Goal: Book appointment/travel/reservation

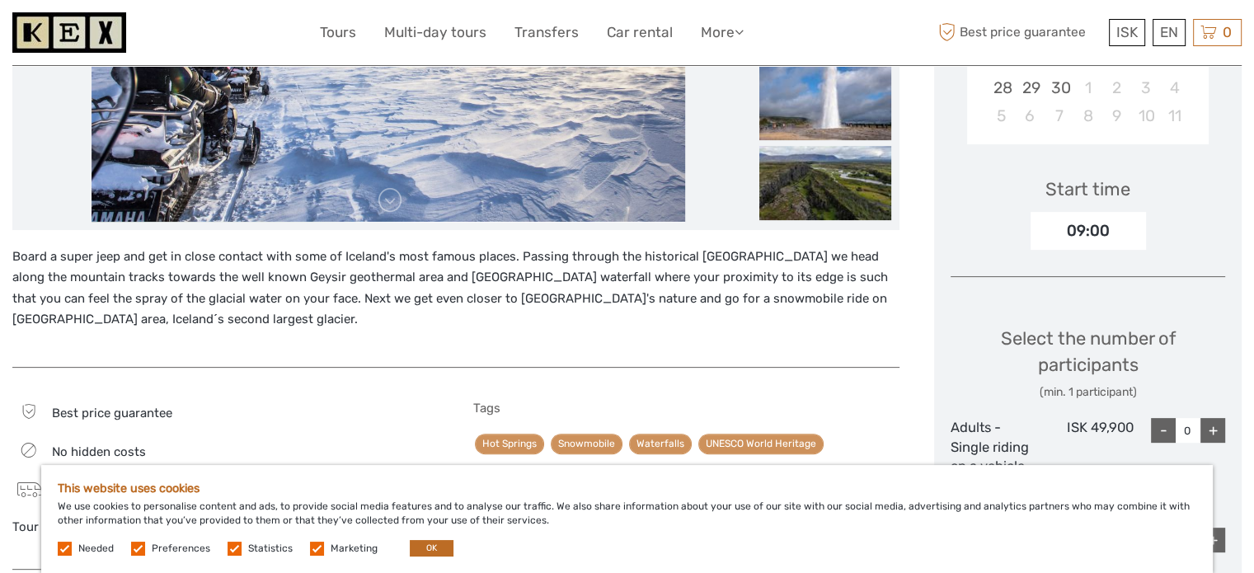
scroll to position [659, 0]
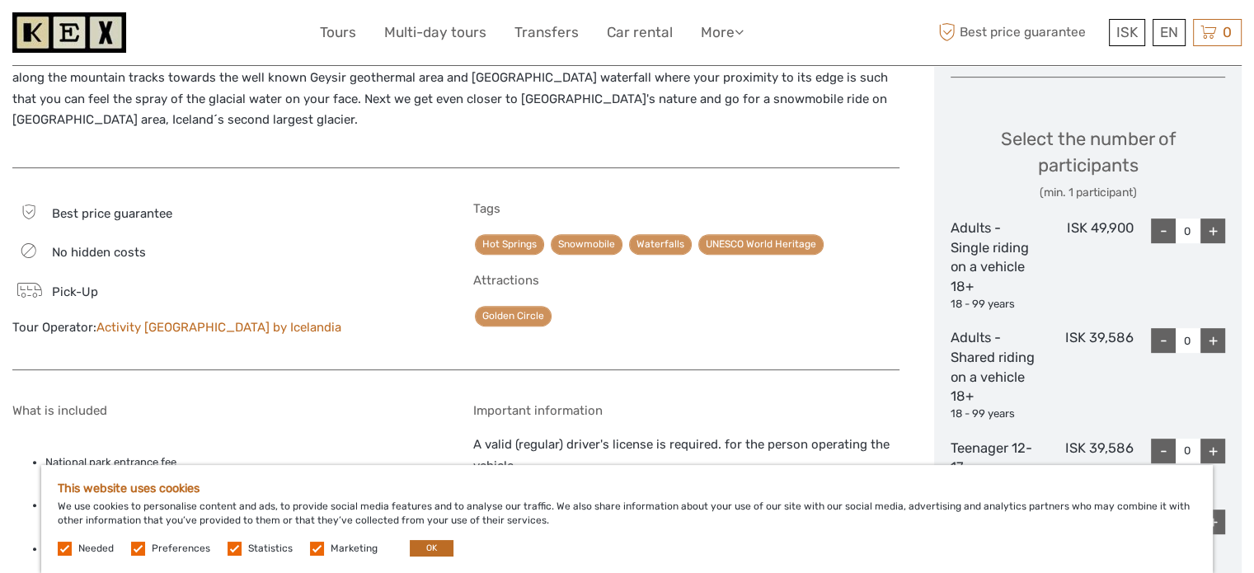
click at [920, 137] on div "Board a super jeep and get in close contact with some of Iceland's most famous …" at bounding box center [473, 308] width 922 height 1381
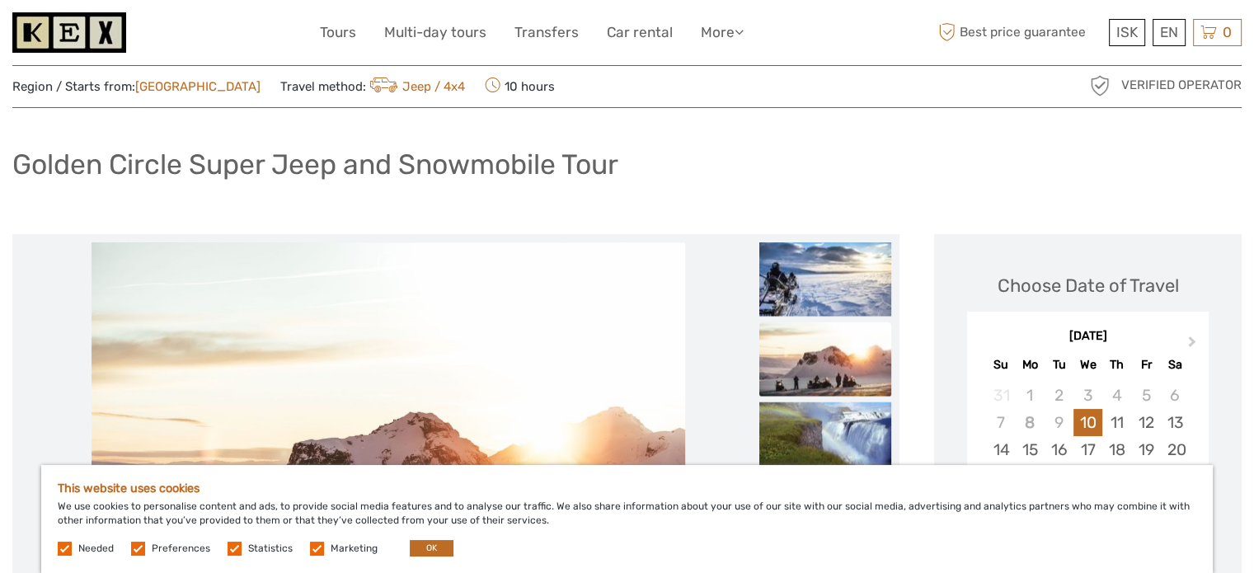
scroll to position [0, 0]
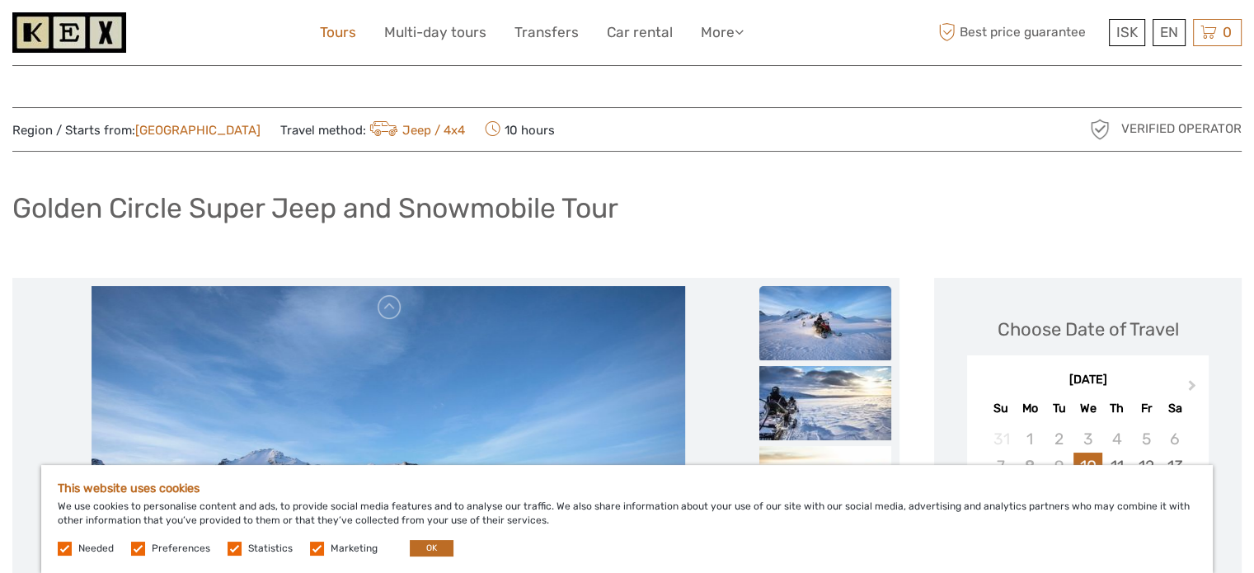
click at [345, 29] on link "Tours" at bounding box center [338, 33] width 36 height 24
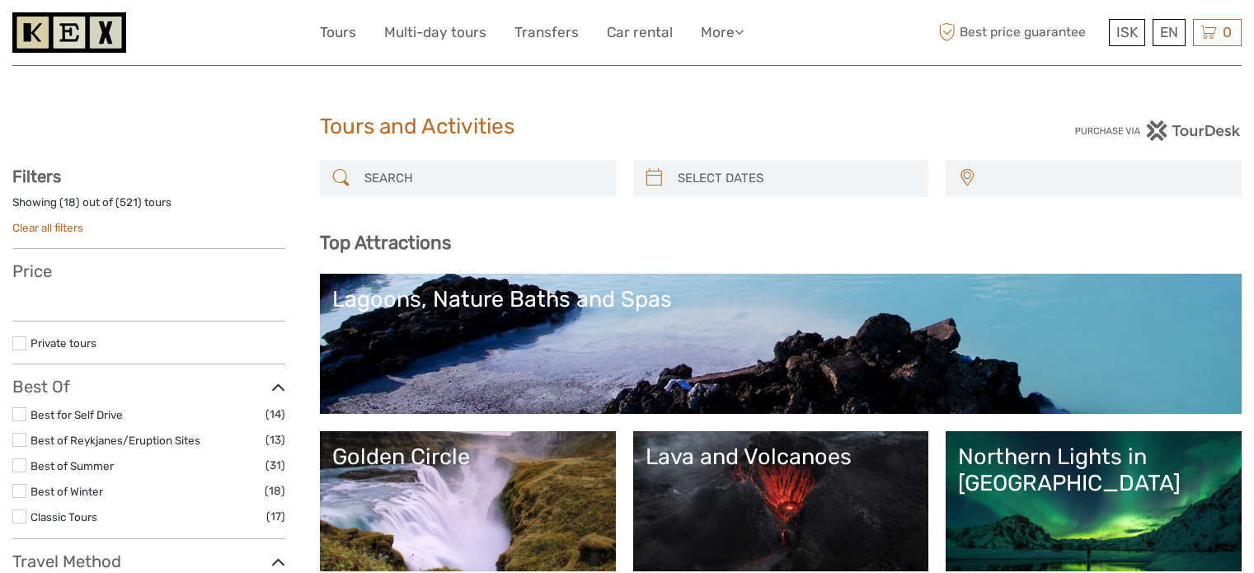
select select
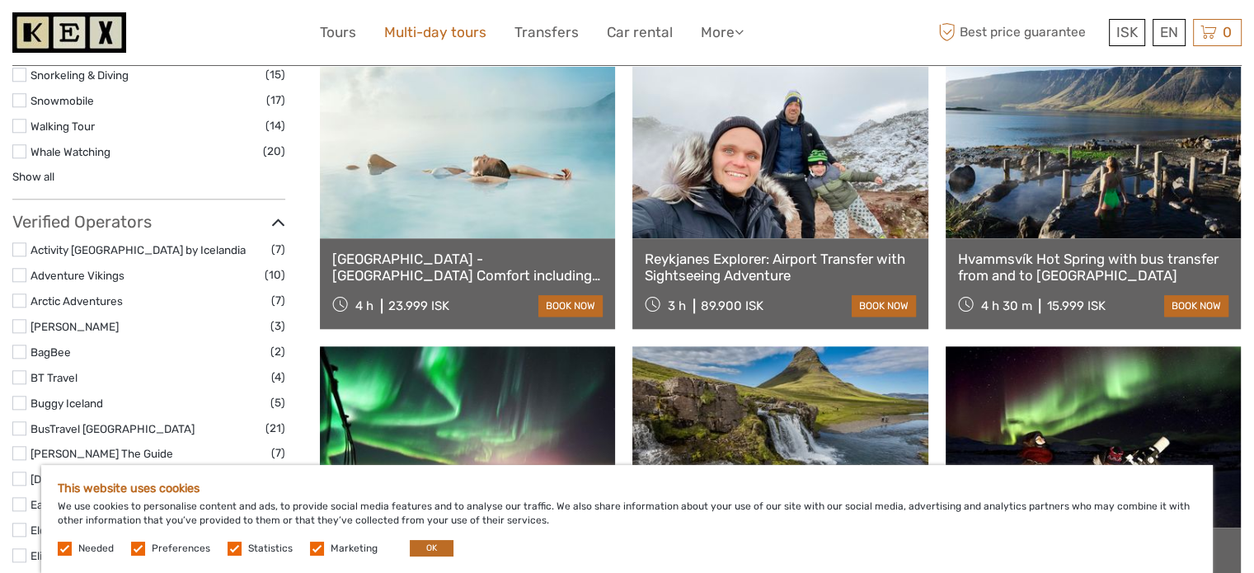
scroll to position [1566, 0]
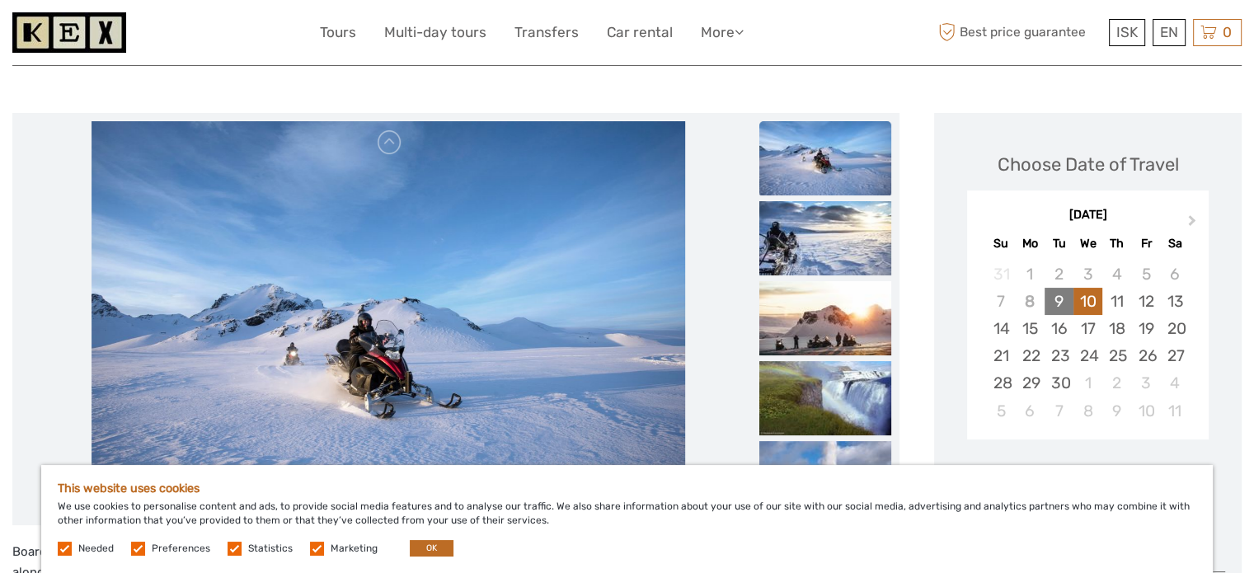
click at [1052, 300] on div "9" at bounding box center [1058, 301] width 29 height 27
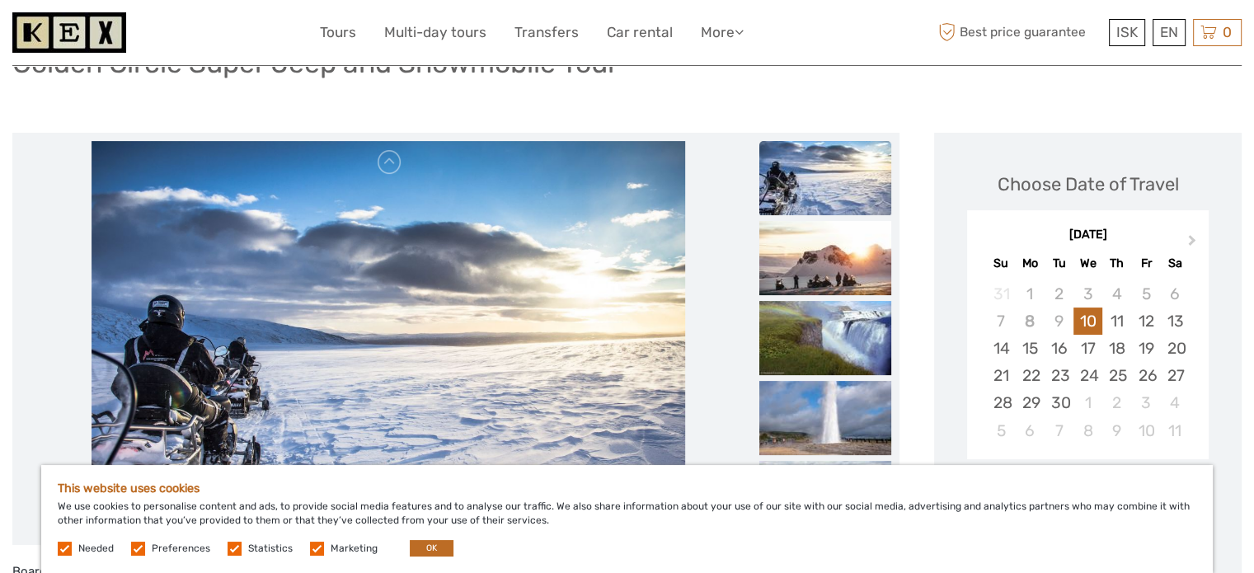
scroll to position [247, 0]
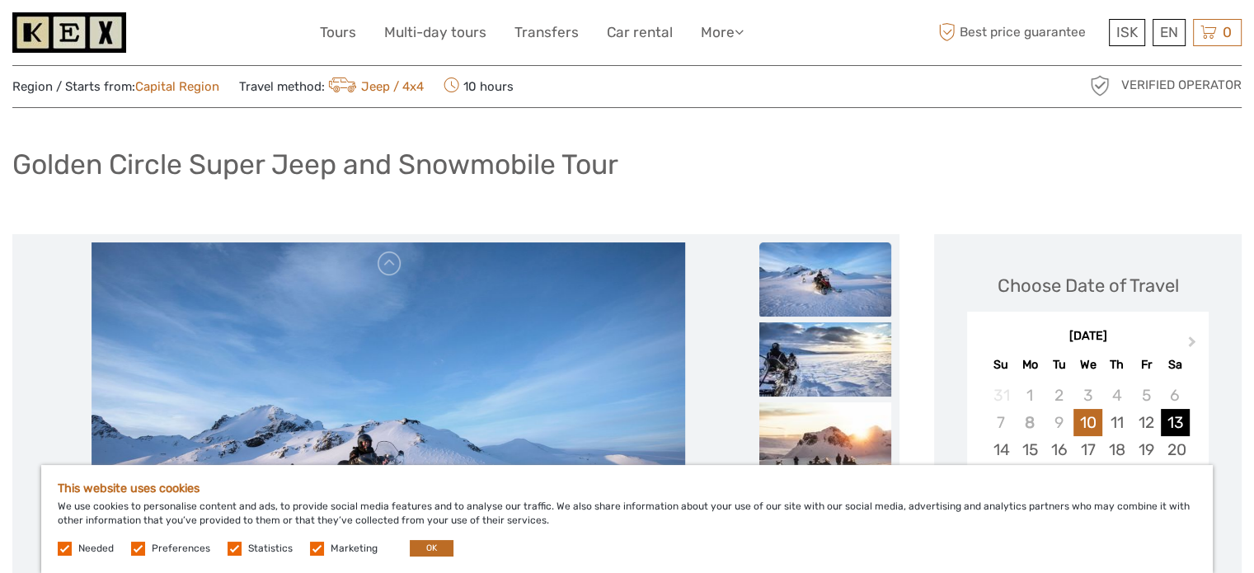
scroll to position [165, 0]
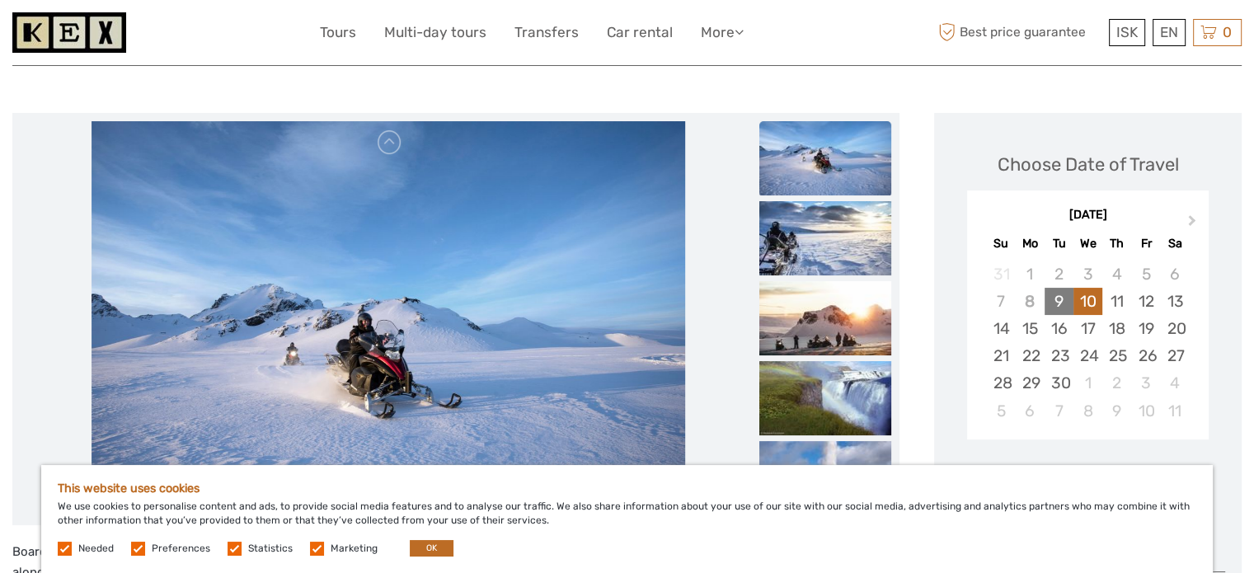
click at [1063, 303] on div "9" at bounding box center [1058, 301] width 29 height 27
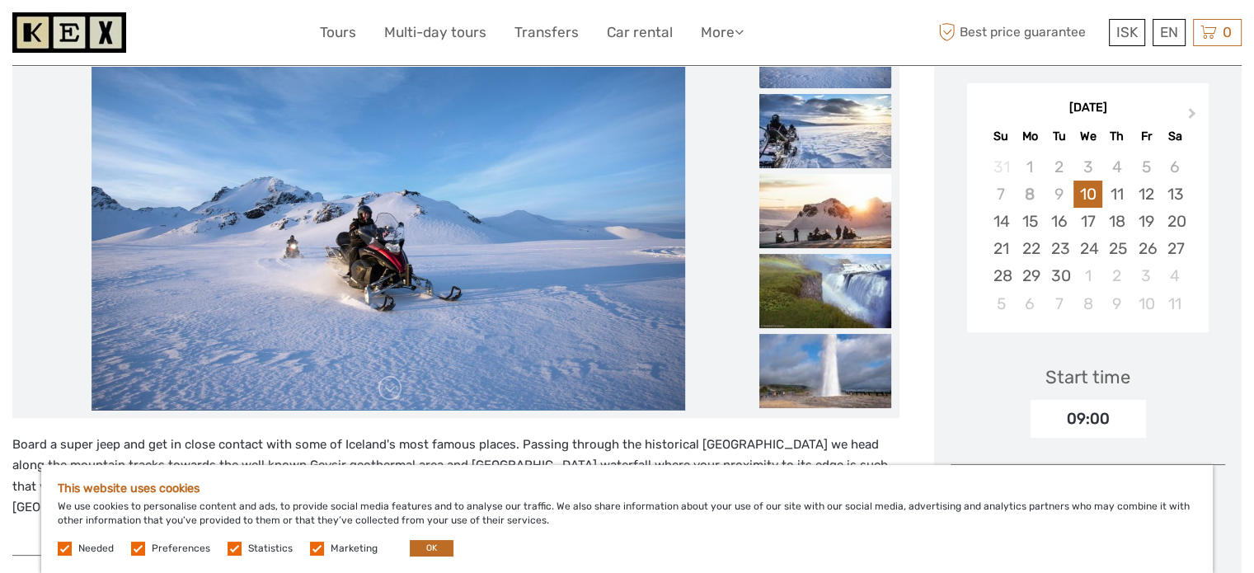
scroll to position [0, 0]
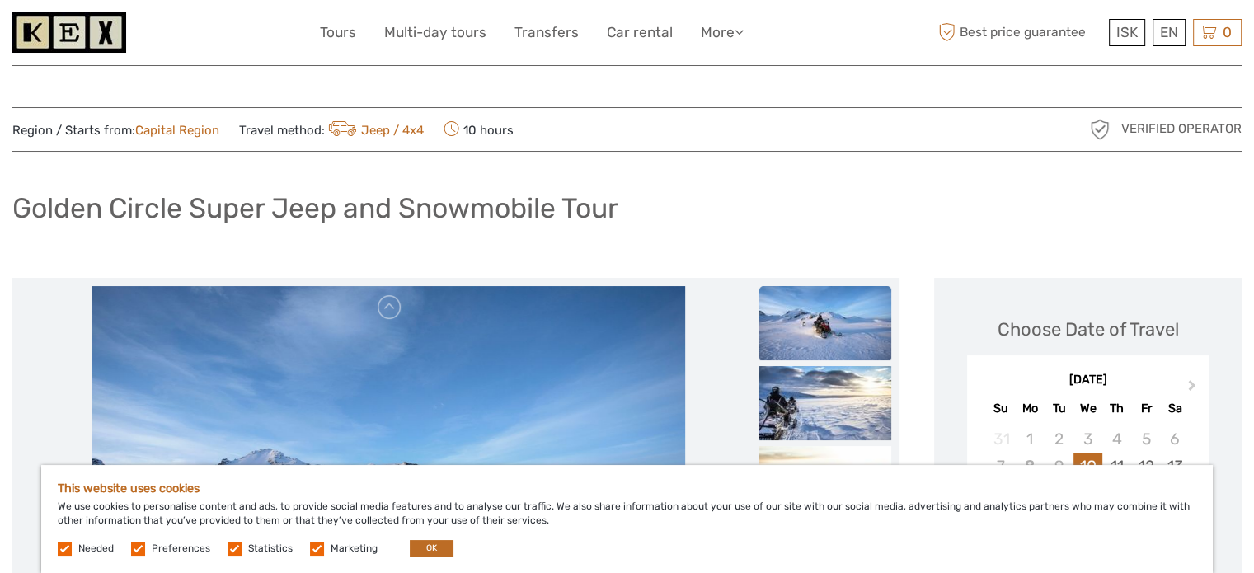
click at [745, 187] on div "Golden Circle Super Jeep and Snowmobile Tour" at bounding box center [626, 215] width 1229 height 60
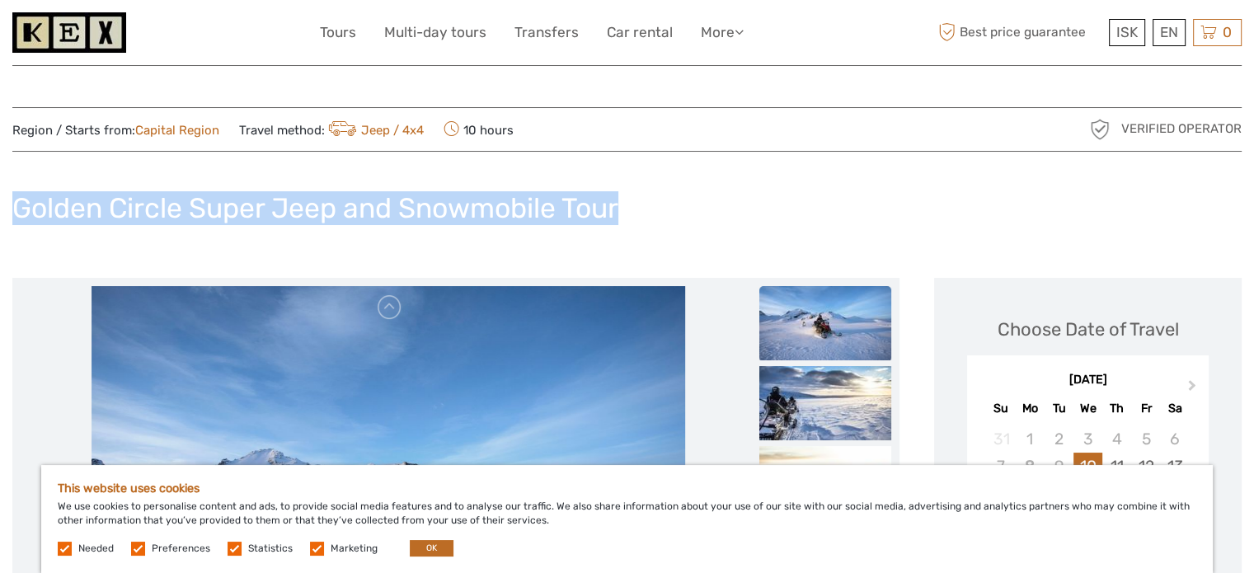
drag, startPoint x: 610, startPoint y: 211, endPoint x: 0, endPoint y: 233, distance: 610.4
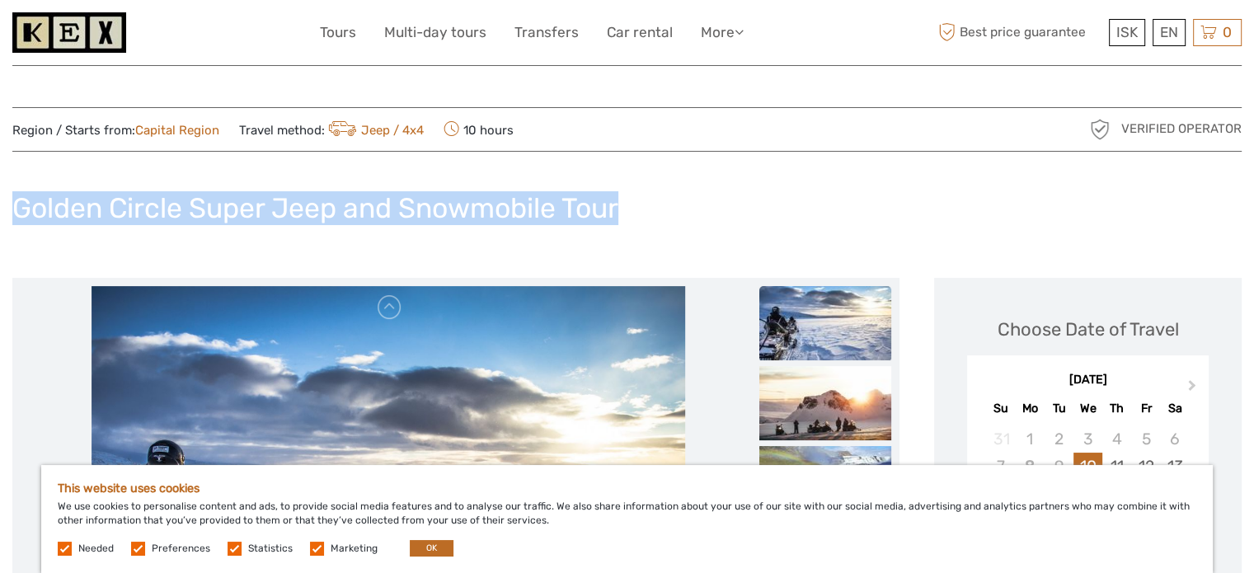
click at [81, 213] on h1 "Golden Circle Super Jeep and Snowmobile Tour" at bounding box center [315, 208] width 606 height 34
drag, startPoint x: 16, startPoint y: 206, endPoint x: 788, endPoint y: 159, distance: 773.8
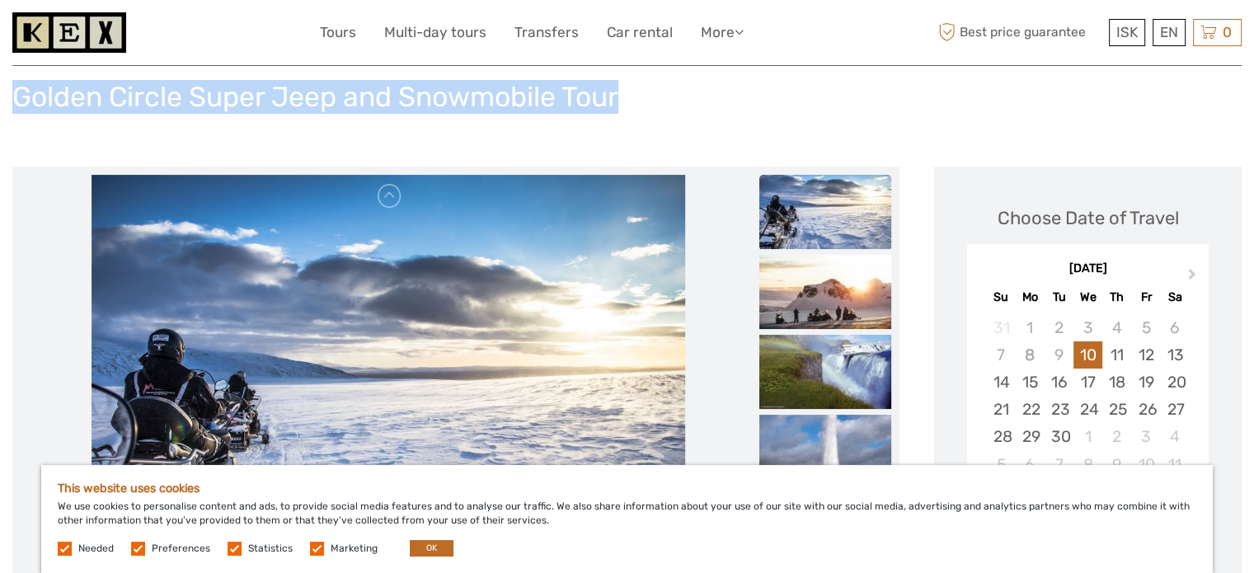
scroll to position [82, 0]
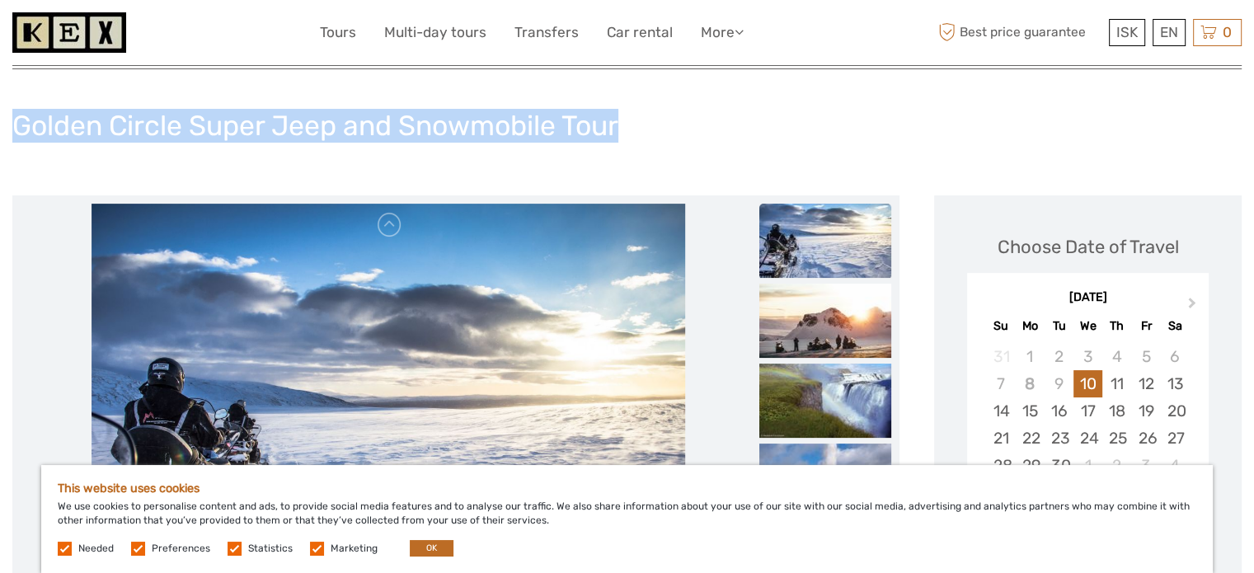
click at [659, 121] on div "Golden Circle Super Jeep and Snowmobile Tour" at bounding box center [626, 132] width 1229 height 60
drag, startPoint x: 631, startPoint y: 117, endPoint x: 616, endPoint y: 125, distance: 17.0
click at [629, 118] on div "Golden Circle Super Jeep and Snowmobile Tour" at bounding box center [626, 132] width 1229 height 60
click at [607, 131] on h1 "Golden Circle Super Jeep and Snowmobile Tour" at bounding box center [315, 126] width 606 height 34
drag, startPoint x: 619, startPoint y: 128, endPoint x: 0, endPoint y: 119, distance: 619.1
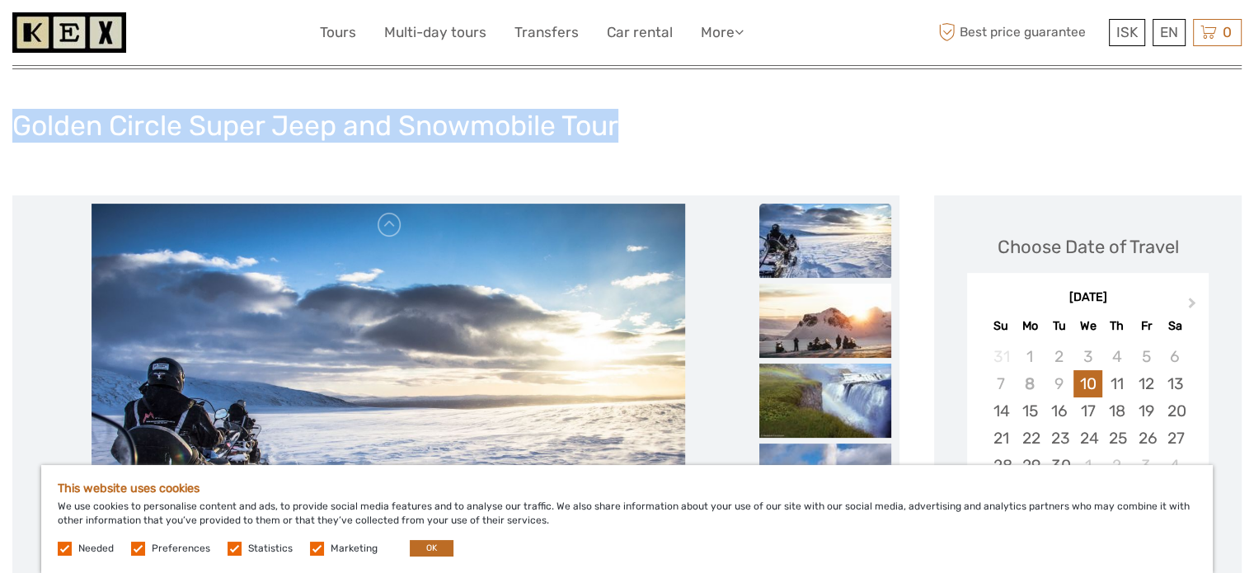
click at [78, 120] on h1 "Golden Circle Super Jeep and Snowmobile Tour" at bounding box center [315, 126] width 606 height 34
click at [613, 120] on h1 "Golden Circle Super Jeep and Snowmobile Tour" at bounding box center [315, 126] width 606 height 34
click at [655, 124] on div "Golden Circle Super Jeep and Snowmobile Tour" at bounding box center [626, 132] width 1229 height 60
drag, startPoint x: 622, startPoint y: 120, endPoint x: 0, endPoint y: 158, distance: 623.5
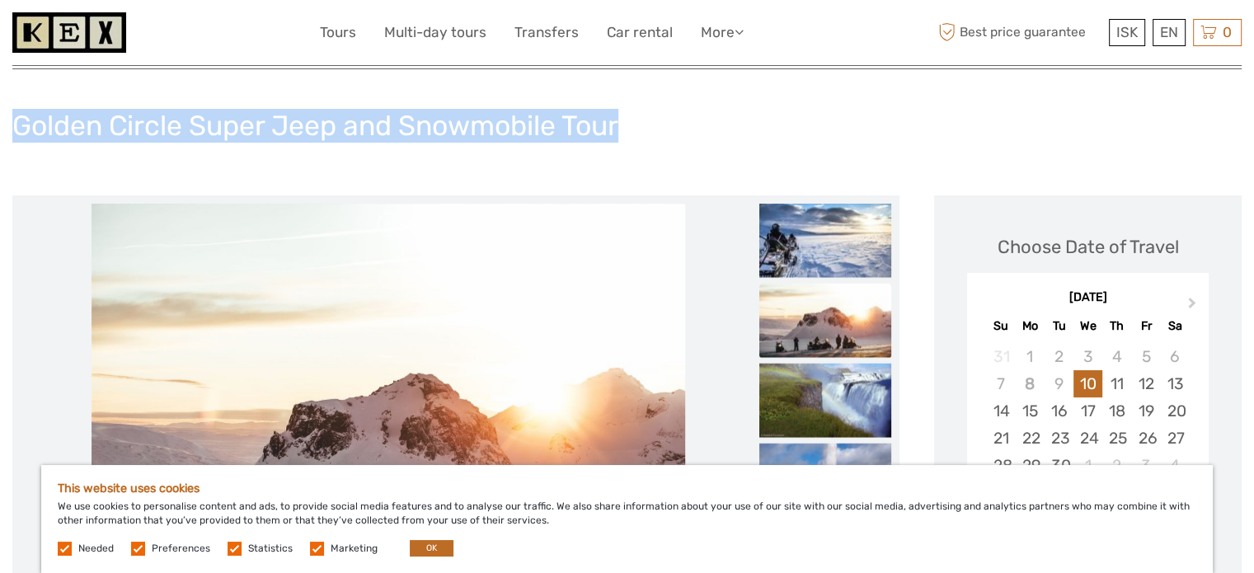
click at [603, 126] on h1 "Golden Circle Super Jeep and Snowmobile Tour" at bounding box center [315, 126] width 606 height 34
drag, startPoint x: 556, startPoint y: 124, endPoint x: 0, endPoint y: 124, distance: 556.4
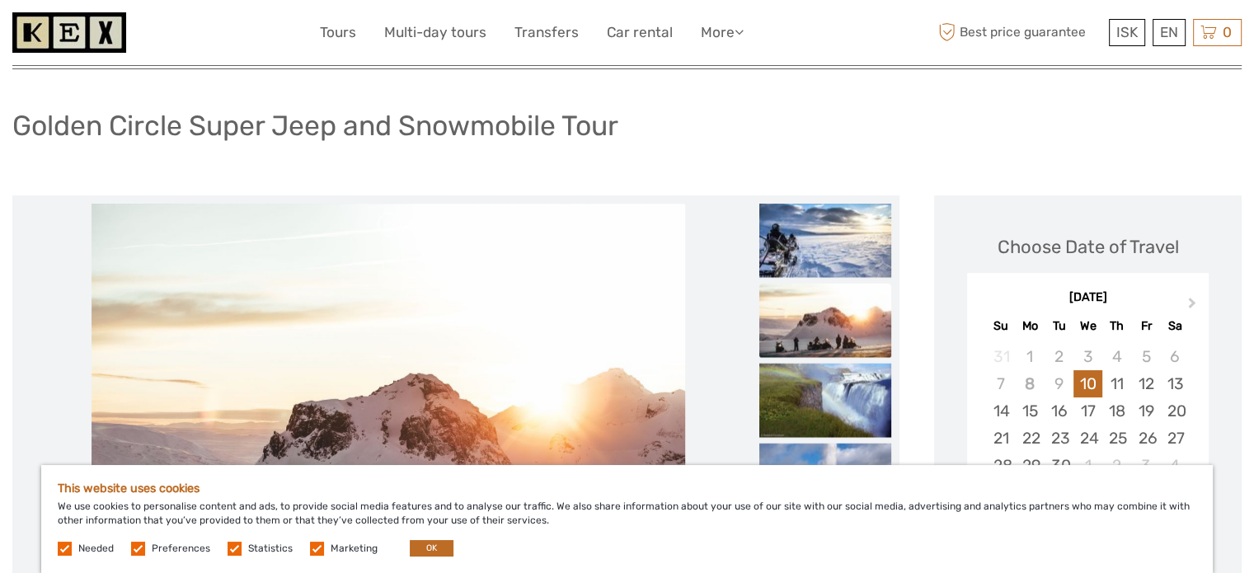
click at [636, 124] on div "Golden Circle Super Jeep and Snowmobile Tour" at bounding box center [626, 132] width 1229 height 60
click at [610, 115] on h1 "Golden Circle Super Jeep and Snowmobile Tour" at bounding box center [315, 126] width 606 height 34
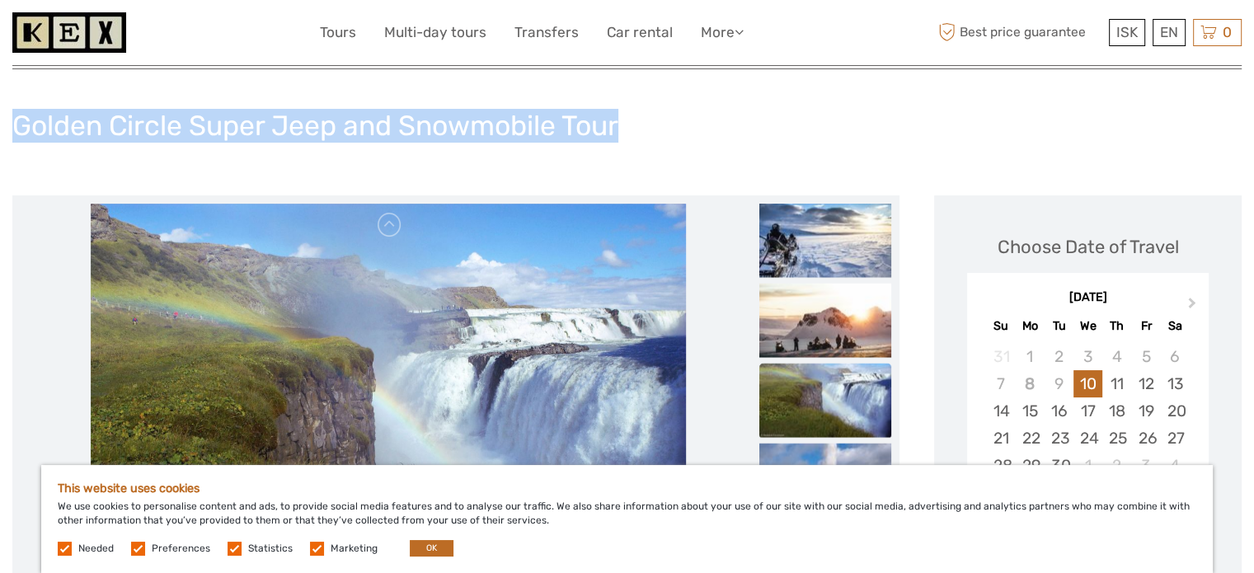
drag, startPoint x: 625, startPoint y: 123, endPoint x: 0, endPoint y: 133, distance: 624.9
click at [629, 121] on div "Golden Circle Super Jeep and Snowmobile Tour" at bounding box center [626, 132] width 1229 height 60
drag, startPoint x: 620, startPoint y: 123, endPoint x: 0, endPoint y: 116, distance: 619.9
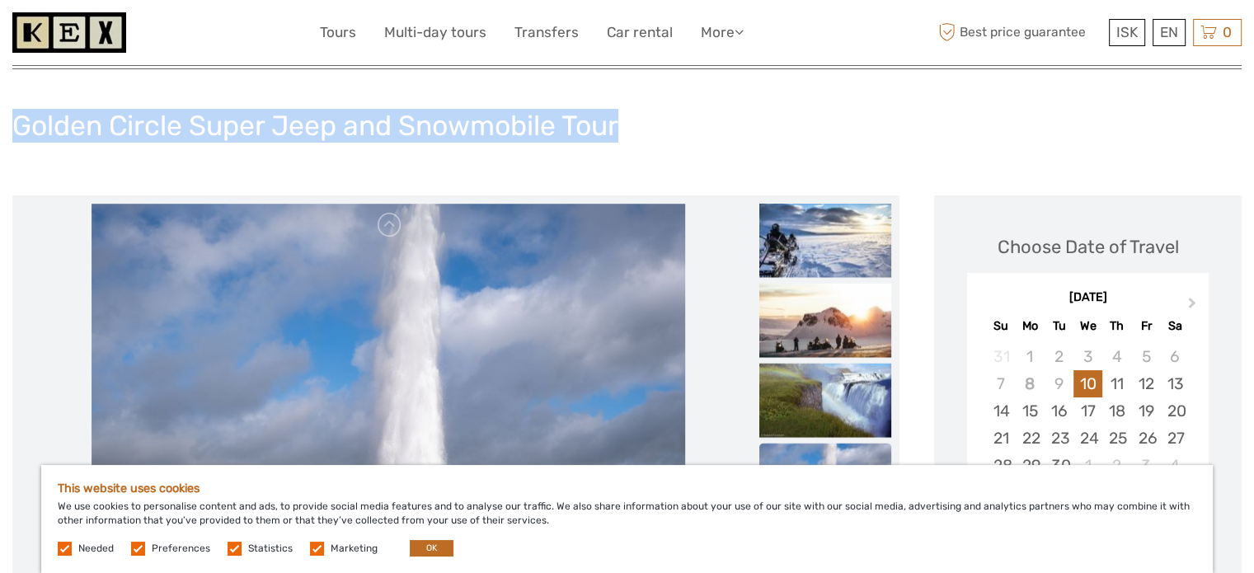
click at [634, 127] on div "Golden Circle Super Jeep and Snowmobile Tour" at bounding box center [626, 132] width 1229 height 60
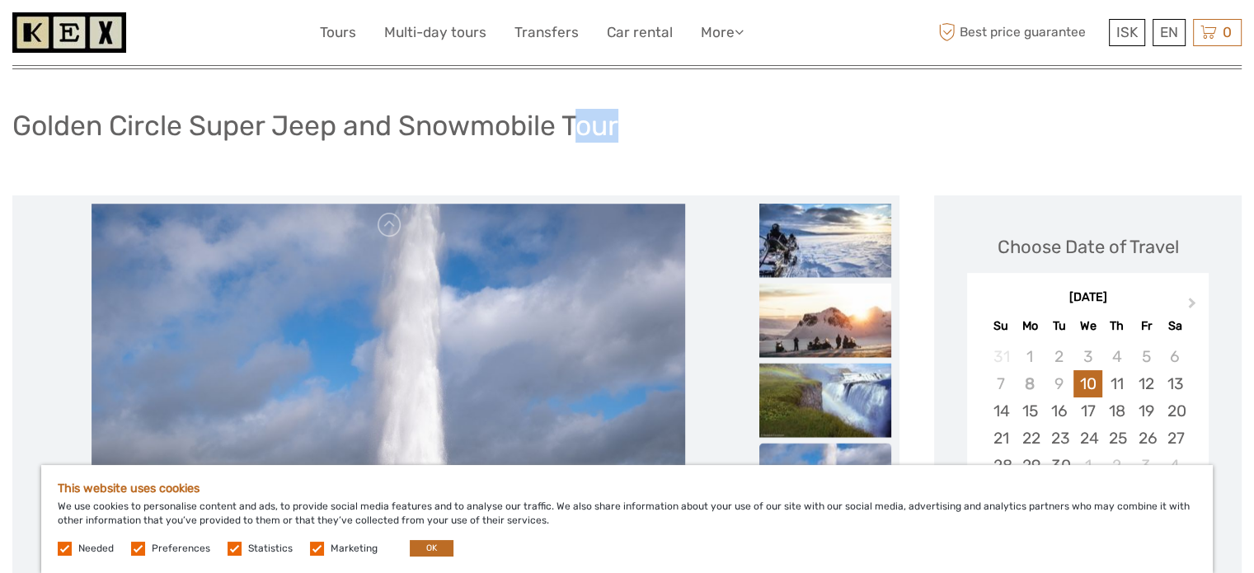
drag, startPoint x: 618, startPoint y: 129, endPoint x: 576, endPoint y: 131, distance: 42.1
click at [577, 132] on h1 "Golden Circle Super Jeep and Snowmobile Tour" at bounding box center [315, 126] width 606 height 34
click at [636, 122] on div "Golden Circle Super Jeep and Snowmobile Tour" at bounding box center [626, 132] width 1229 height 60
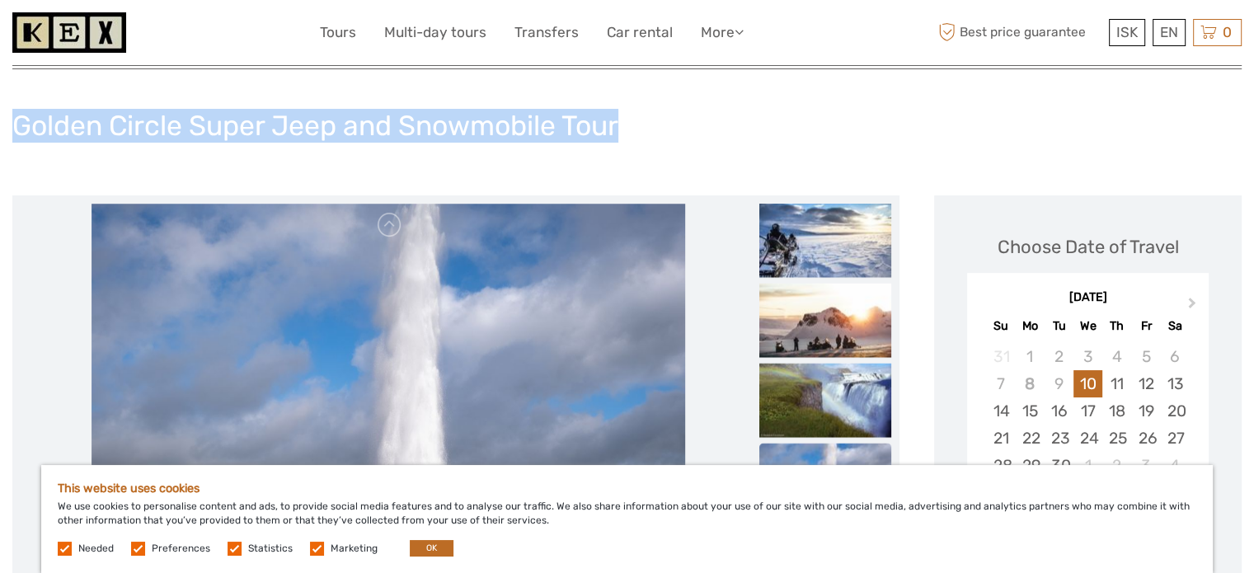
drag, startPoint x: 652, startPoint y: 114, endPoint x: 0, endPoint y: 130, distance: 652.3
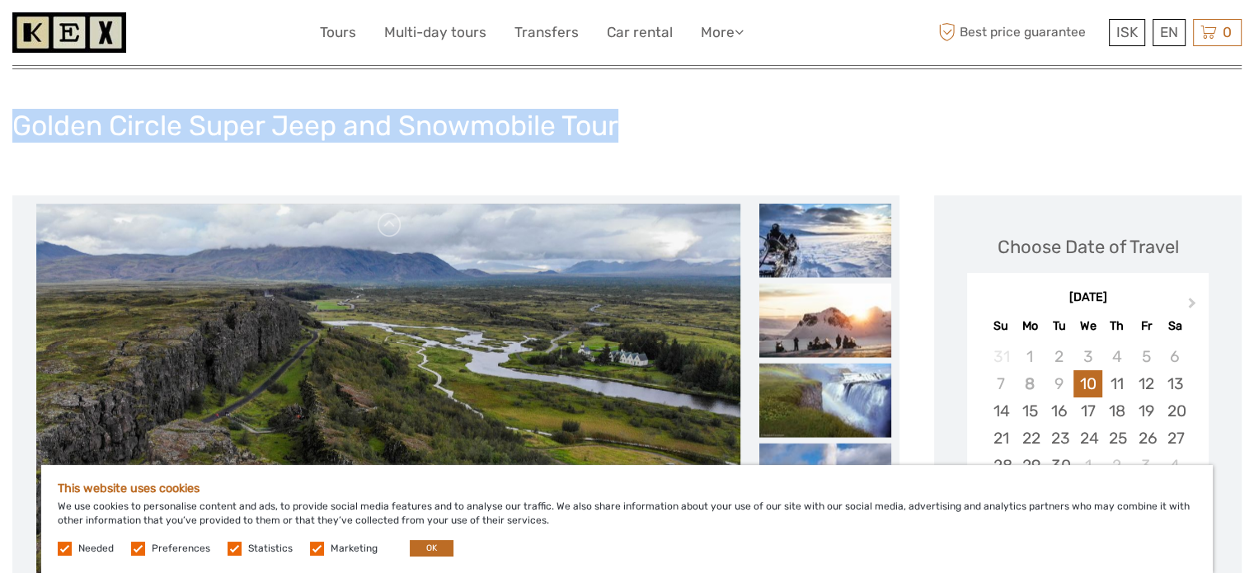
click at [664, 108] on div "Golden Circle Super Jeep and Snowmobile Tour" at bounding box center [626, 132] width 1229 height 60
drag, startPoint x: 633, startPoint y: 132, endPoint x: 1, endPoint y: 146, distance: 632.4
click at [598, 102] on div "Golden Circle Super Jeep and Snowmobile Tour" at bounding box center [626, 132] width 1229 height 60
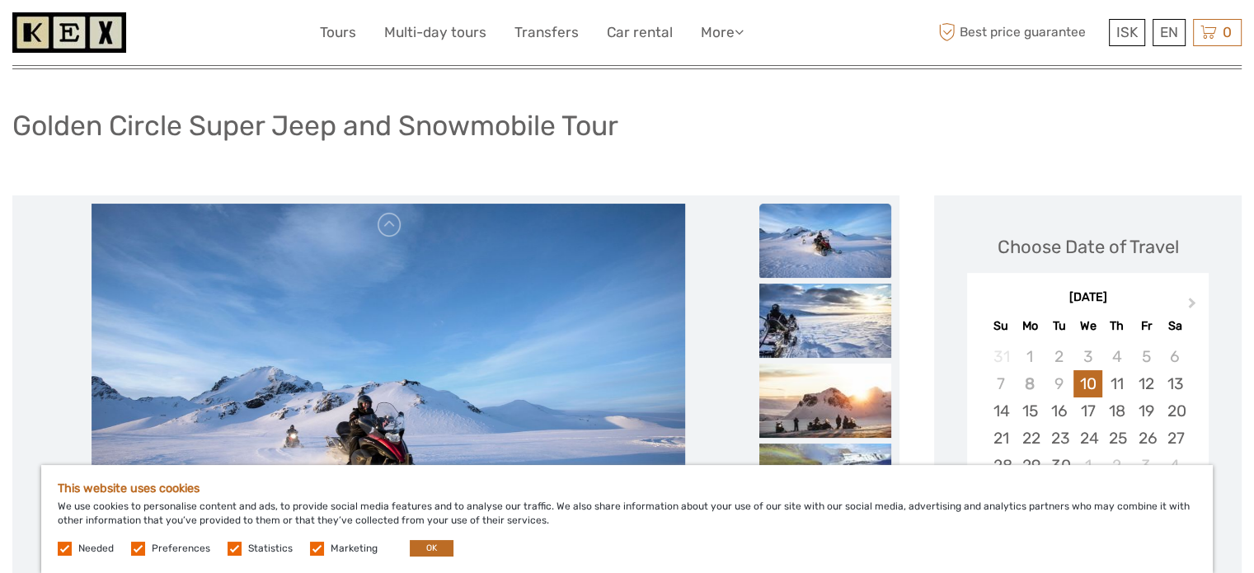
click at [664, 129] on div "Golden Circle Super Jeep and Snowmobile Tour" at bounding box center [626, 132] width 1229 height 60
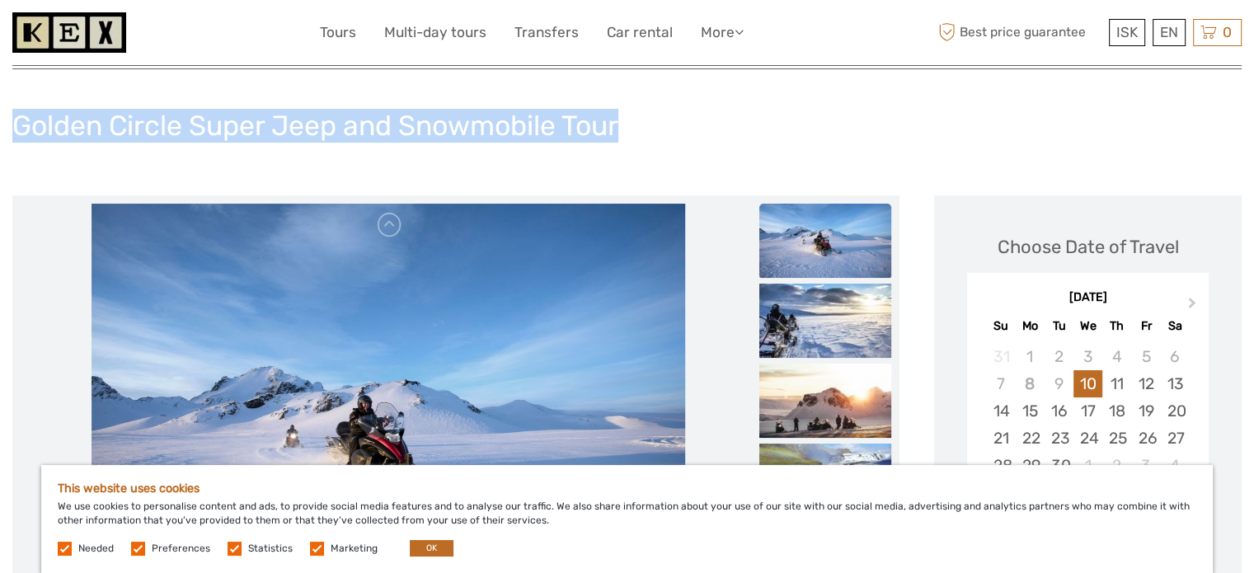
drag, startPoint x: 631, startPoint y: 123, endPoint x: 0, endPoint y: 118, distance: 630.6
click at [666, 106] on div "Golden Circle Super Jeep and Snowmobile Tour" at bounding box center [626, 132] width 1229 height 60
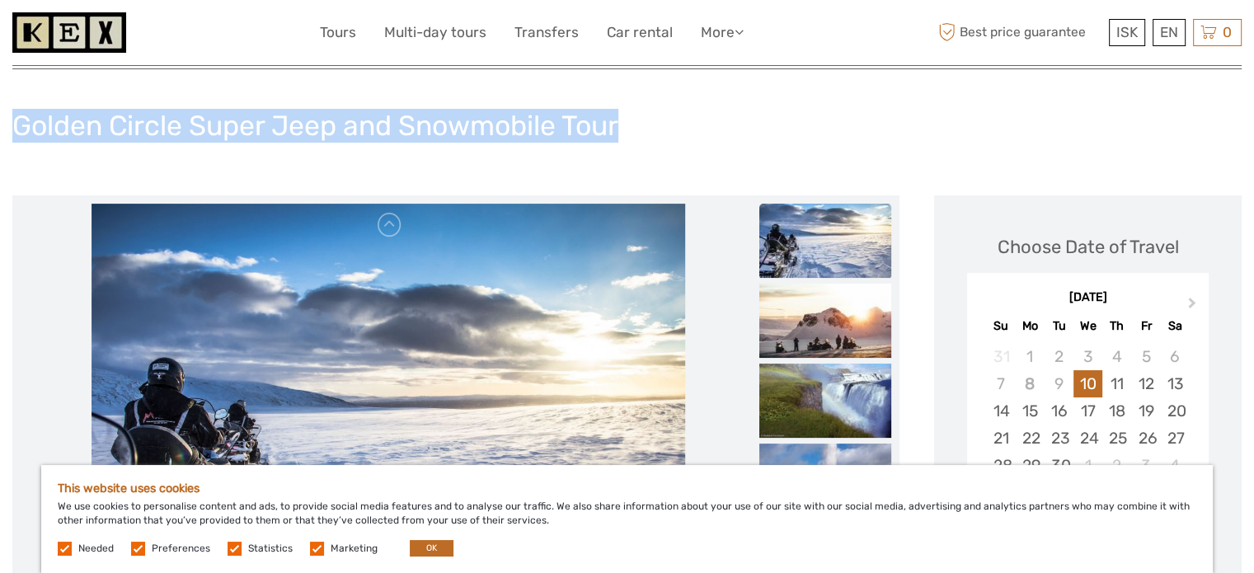
drag, startPoint x: 617, startPoint y: 128, endPoint x: 0, endPoint y: 121, distance: 617.5
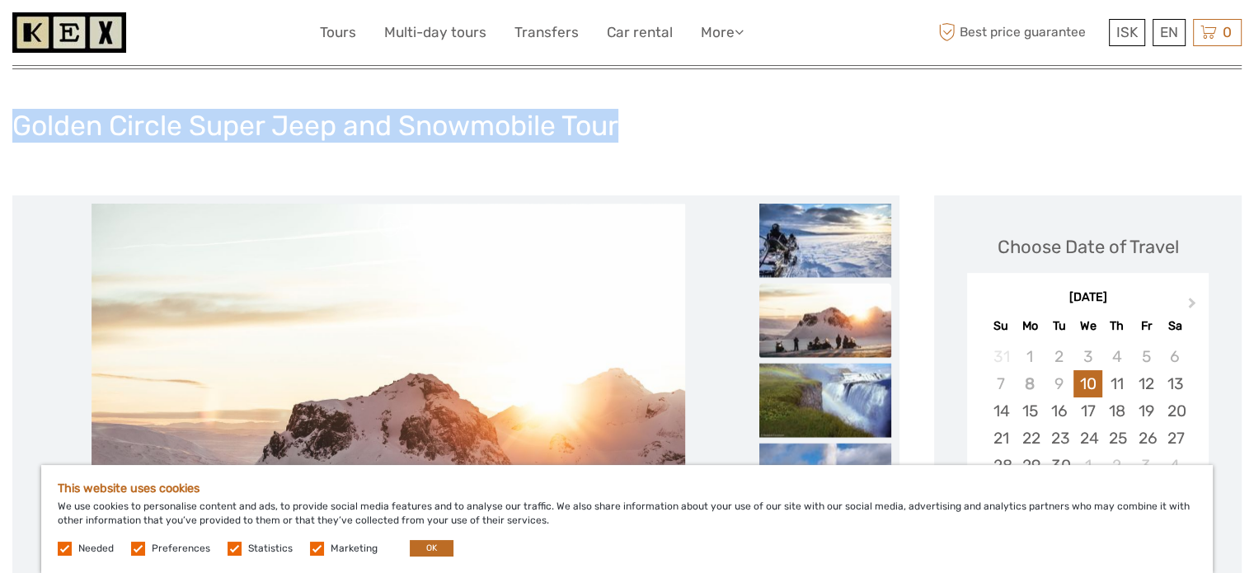
click at [666, 102] on div "Golden Circle Super Jeep and Snowmobile Tour" at bounding box center [626, 132] width 1229 height 60
drag, startPoint x: 622, startPoint y: 119, endPoint x: 0, endPoint y: 115, distance: 622.4
click at [664, 111] on div "Golden Circle Super Jeep and Snowmobile Tour" at bounding box center [626, 132] width 1229 height 60
click at [637, 113] on div "Golden Circle Super Jeep and Snowmobile Tour" at bounding box center [626, 132] width 1229 height 60
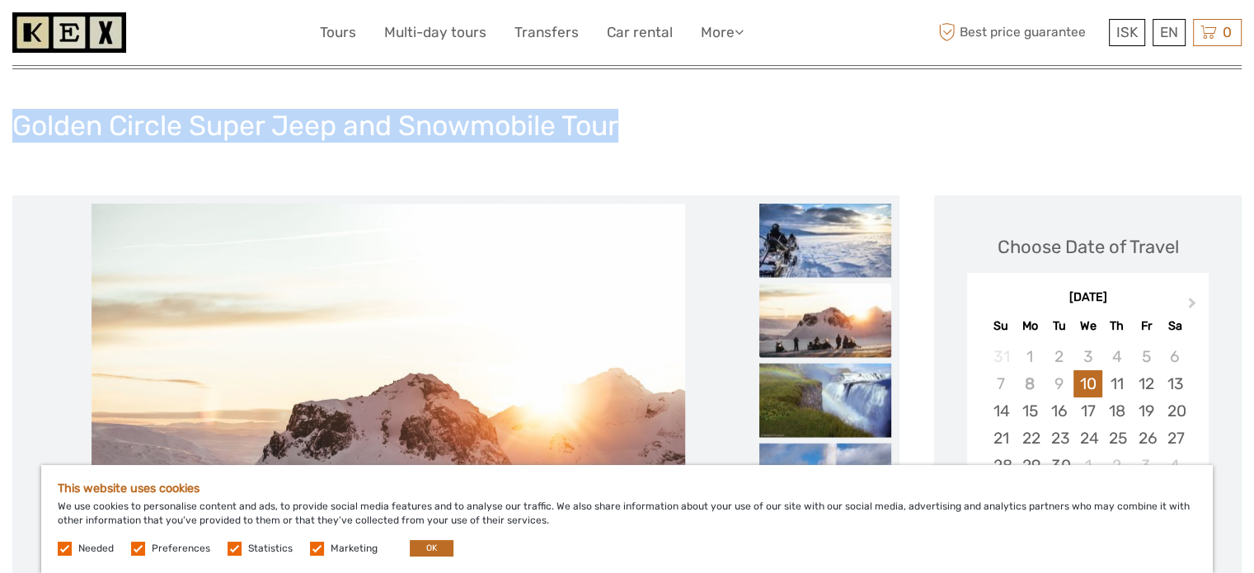
click at [597, 111] on h1 "Golden Circle Super Jeep and Snowmobile Tour" at bounding box center [315, 126] width 606 height 34
drag, startPoint x: 560, startPoint y: 124, endPoint x: 9, endPoint y: 136, distance: 550.8
click at [14, 147] on div "Golden Circle Super Jeep and Snowmobile Tour" at bounding box center [626, 132] width 1229 height 60
click at [19, 127] on h1 "Golden Circle Super Jeep and Snowmobile Tour" at bounding box center [315, 126] width 606 height 34
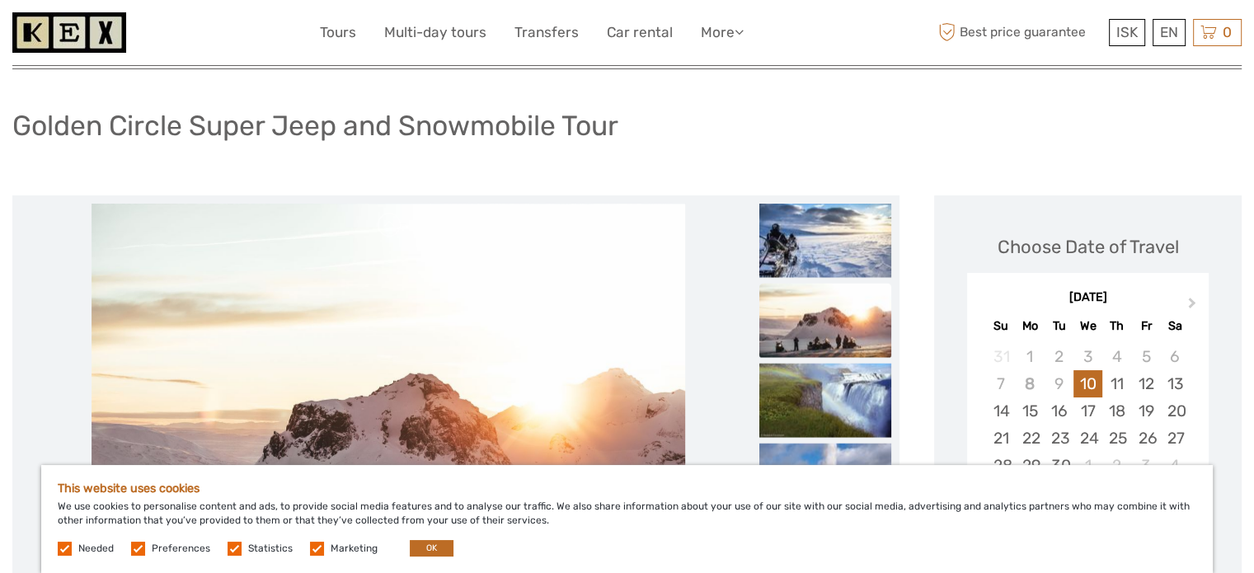
click at [618, 138] on h1 "Golden Circle Super Jeep and Snowmobile Tour" at bounding box center [315, 126] width 606 height 34
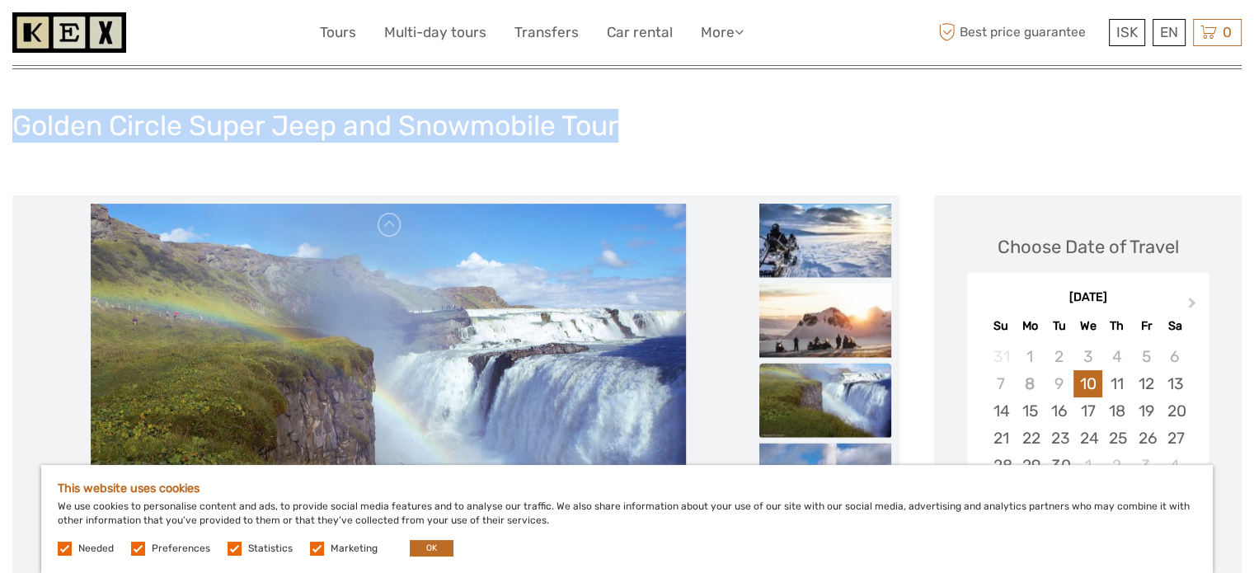
drag, startPoint x: 626, startPoint y: 122, endPoint x: 0, endPoint y: 124, distance: 626.5
click at [669, 135] on div "Golden Circle Super Jeep and Snowmobile Tour" at bounding box center [626, 132] width 1229 height 60
drag, startPoint x: 631, startPoint y: 115, endPoint x: 0, endPoint y: 120, distance: 630.6
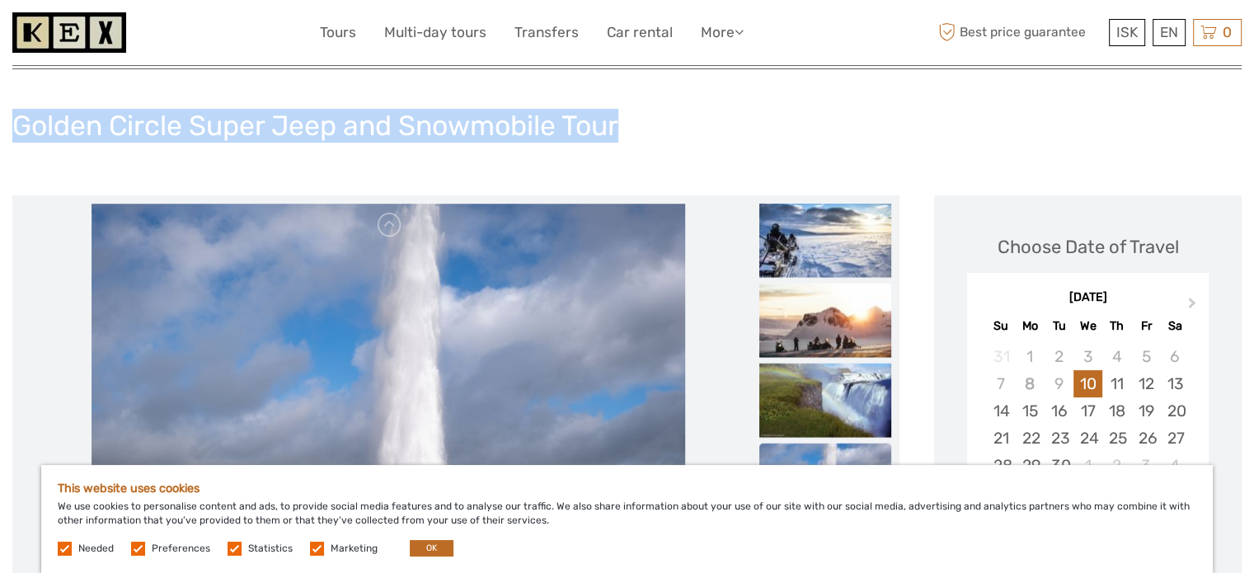
click at [651, 124] on div "Golden Circle Super Jeep and Snowmobile Tour" at bounding box center [626, 132] width 1229 height 60
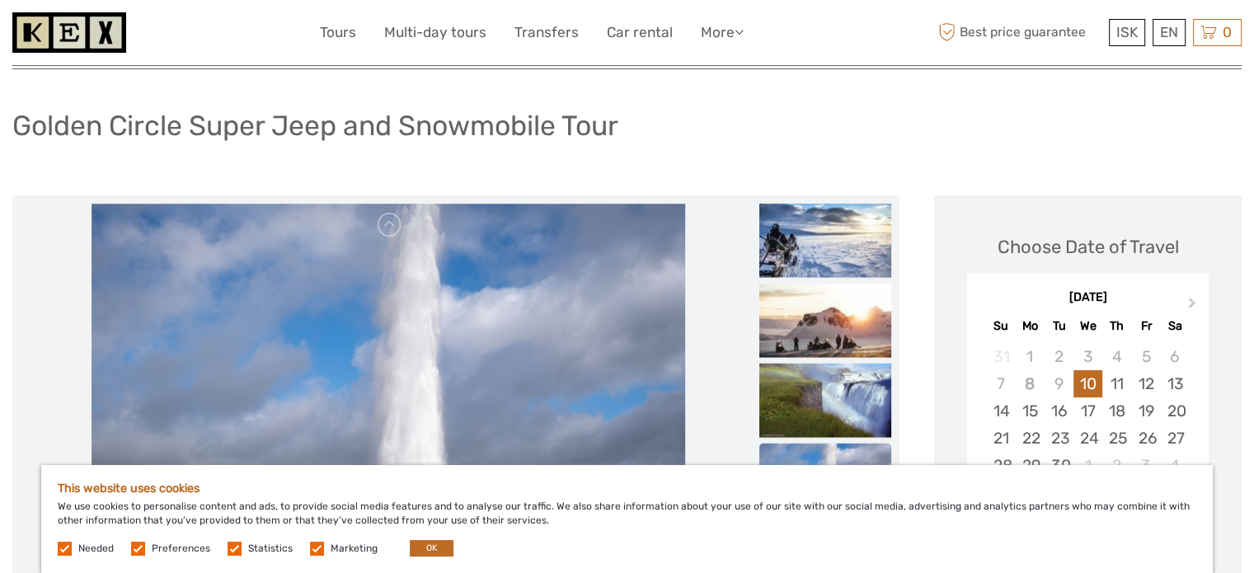
click at [616, 134] on h1 "Golden Circle Super Jeep and Snowmobile Tour" at bounding box center [315, 126] width 606 height 34
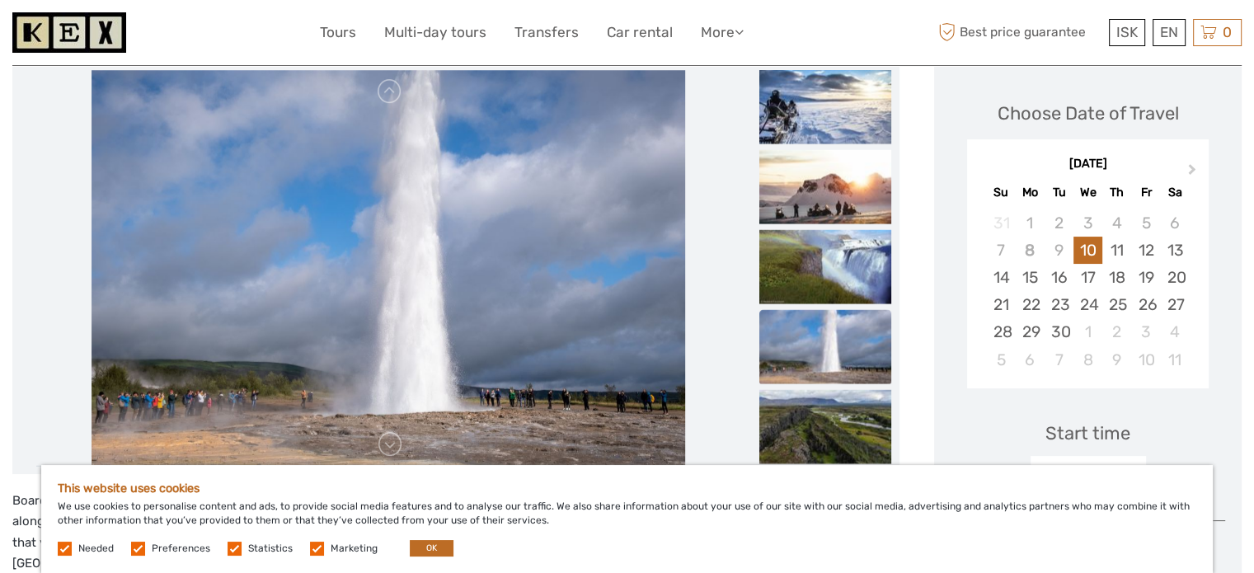
scroll to position [0, 0]
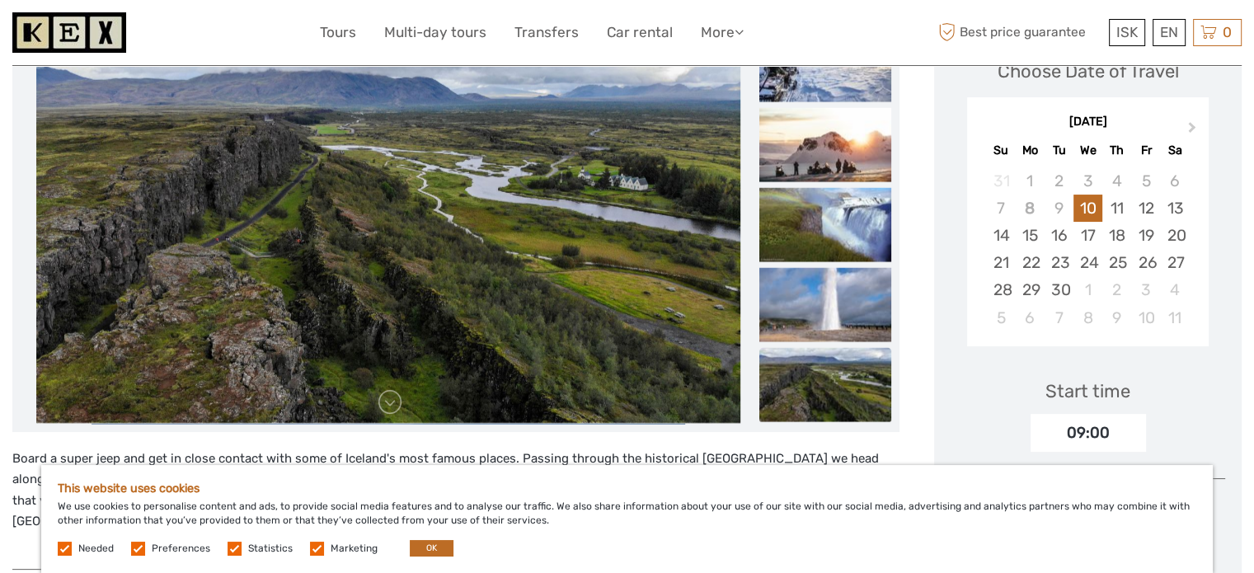
scroll to position [330, 0]
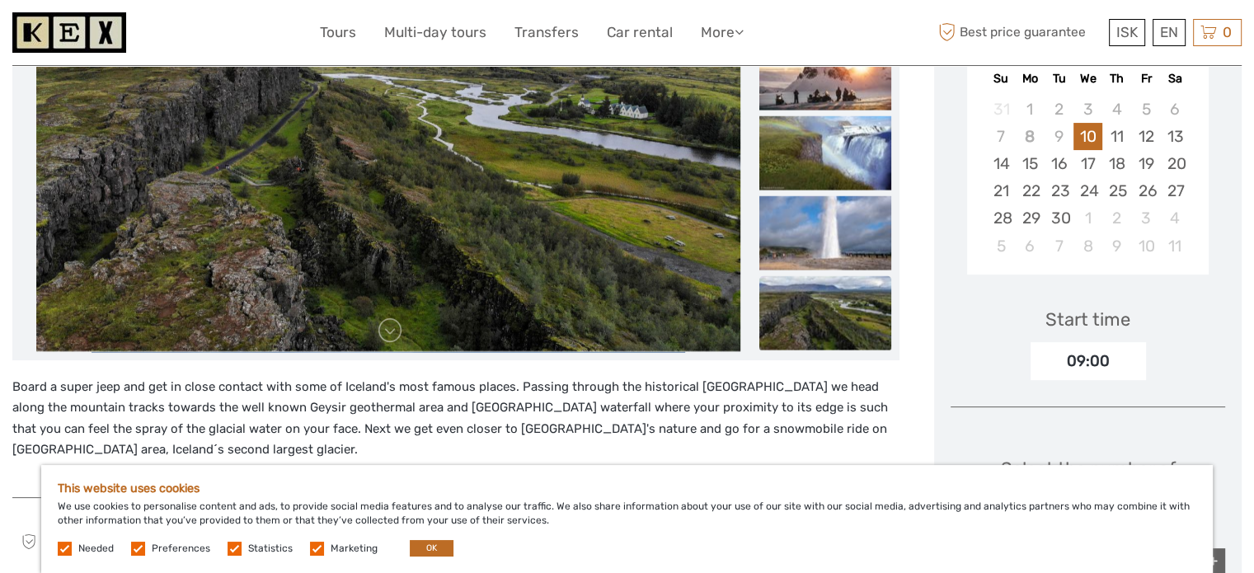
click at [387, 343] on img at bounding box center [388, 154] width 704 height 396
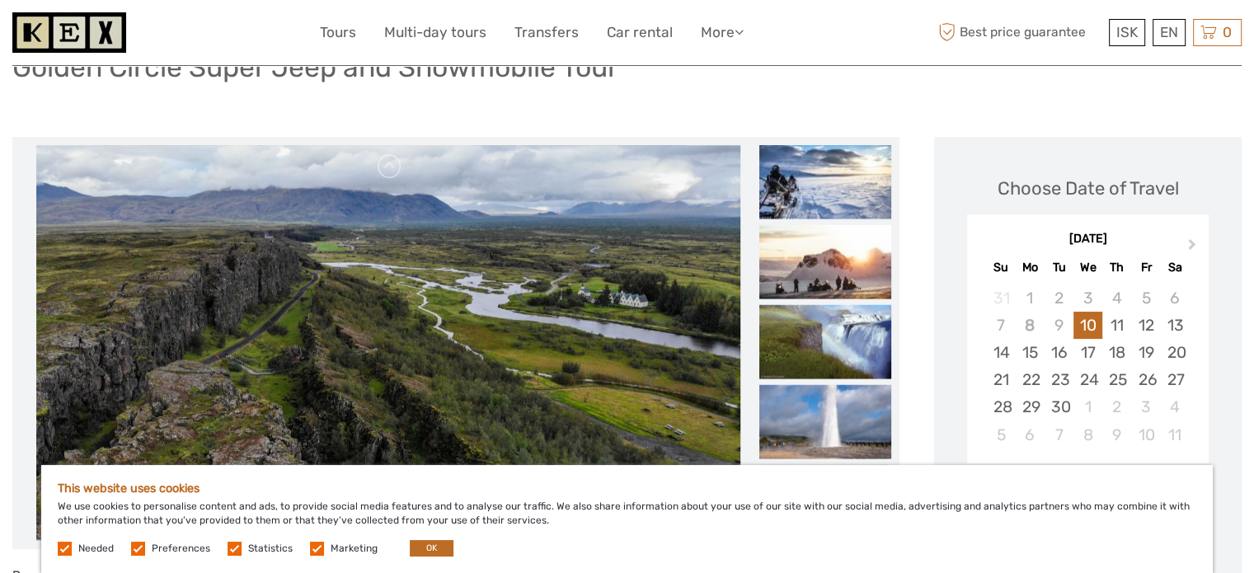
scroll to position [0, 0]
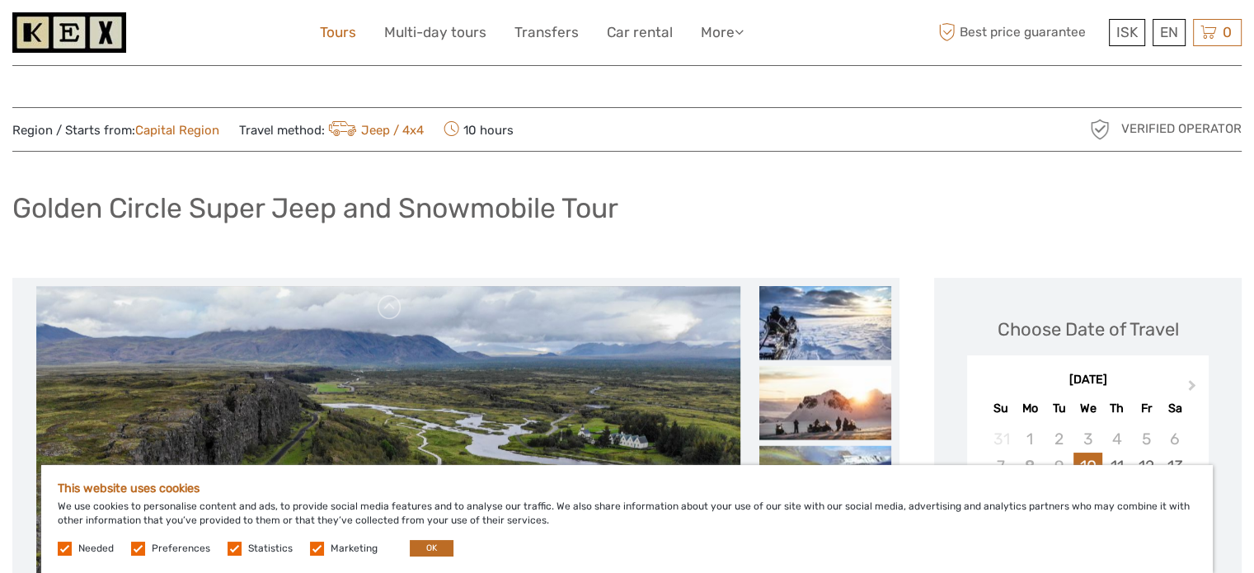
click at [331, 34] on link "Tours" at bounding box center [338, 33] width 36 height 24
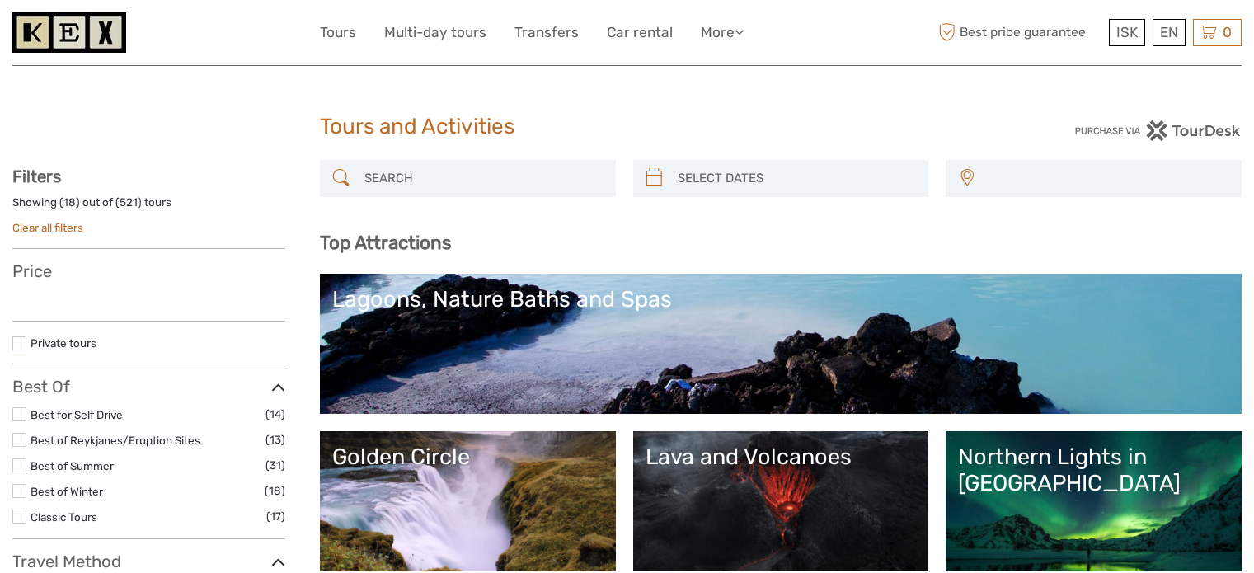
select select
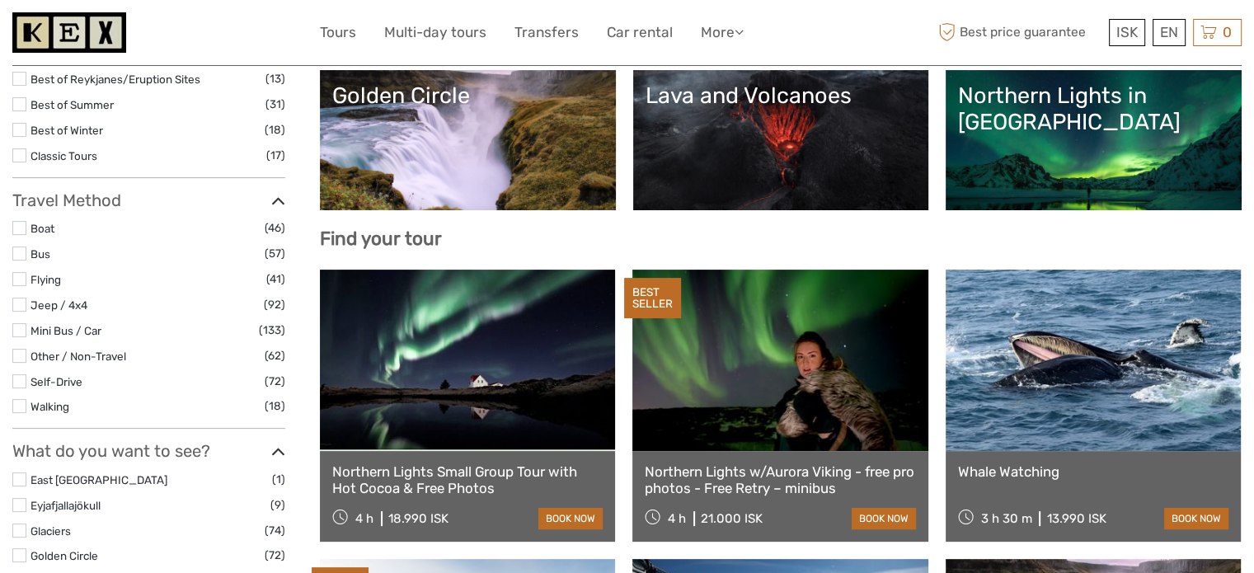
scroll to position [685, 0]
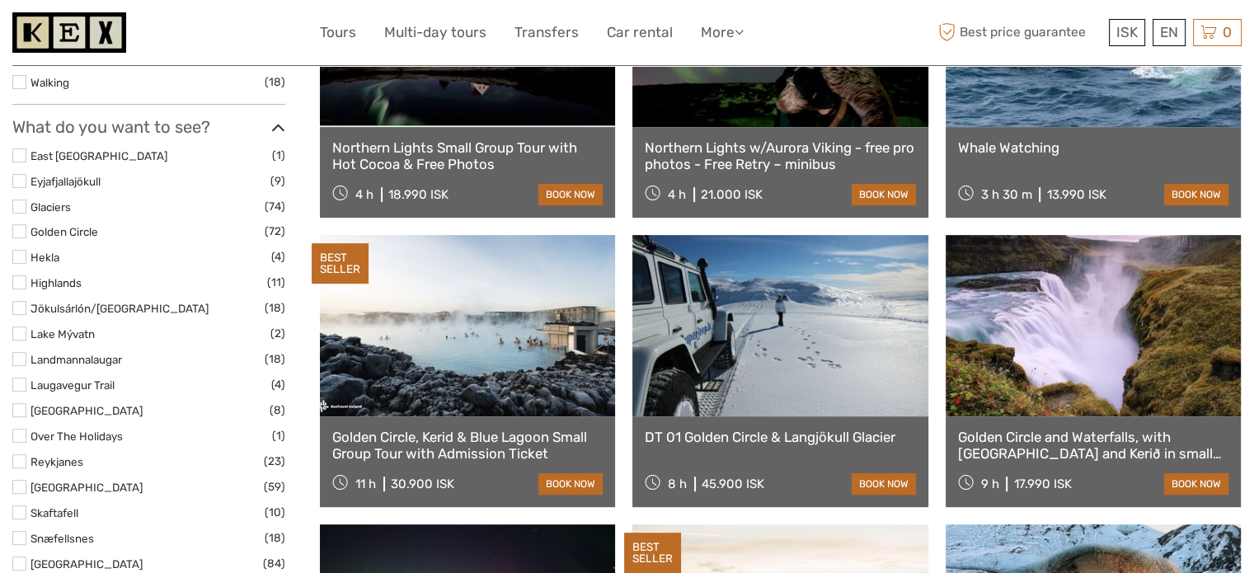
select select
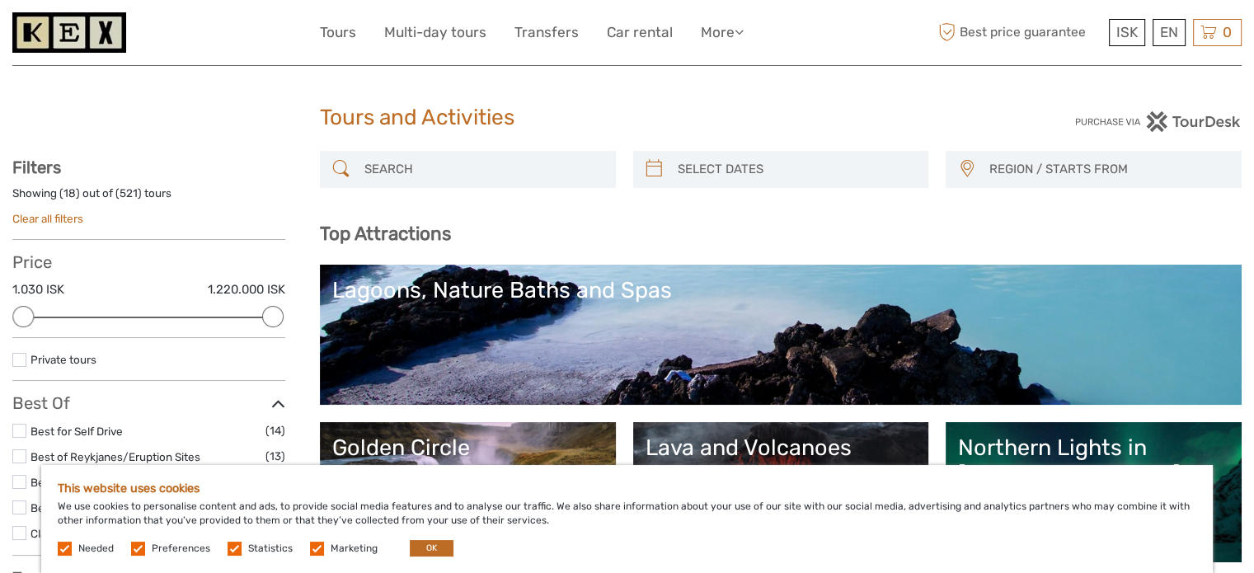
scroll to position [0, 0]
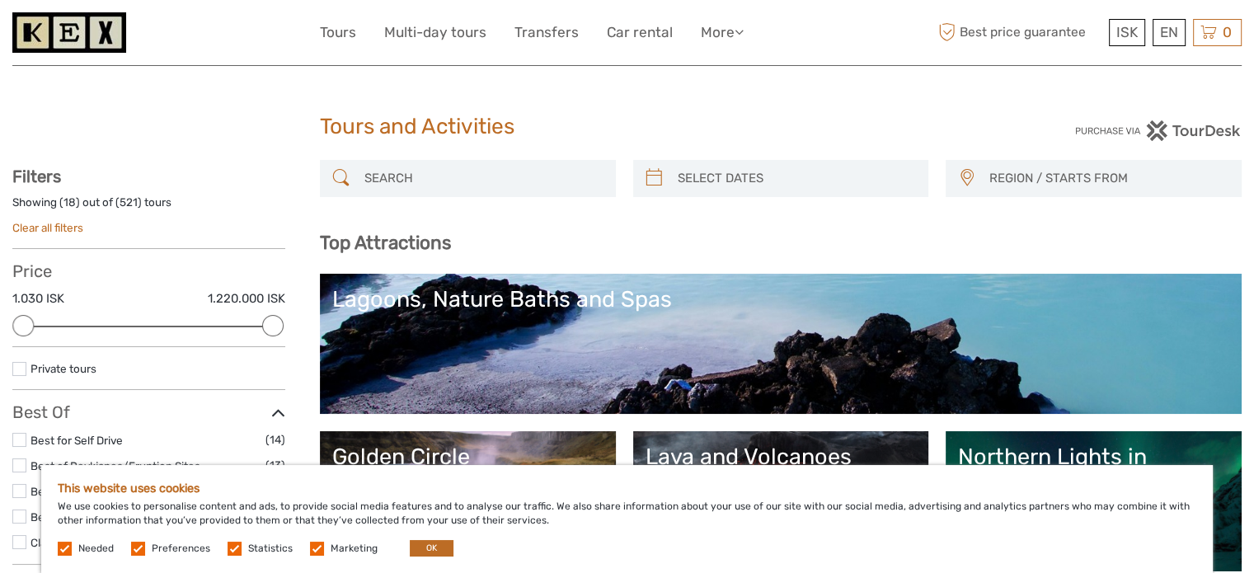
drag, startPoint x: 676, startPoint y: 107, endPoint x: 669, endPoint y: 118, distance: 12.6
click at [676, 109] on div "Tours and Activities" at bounding box center [627, 133] width 615 height 53
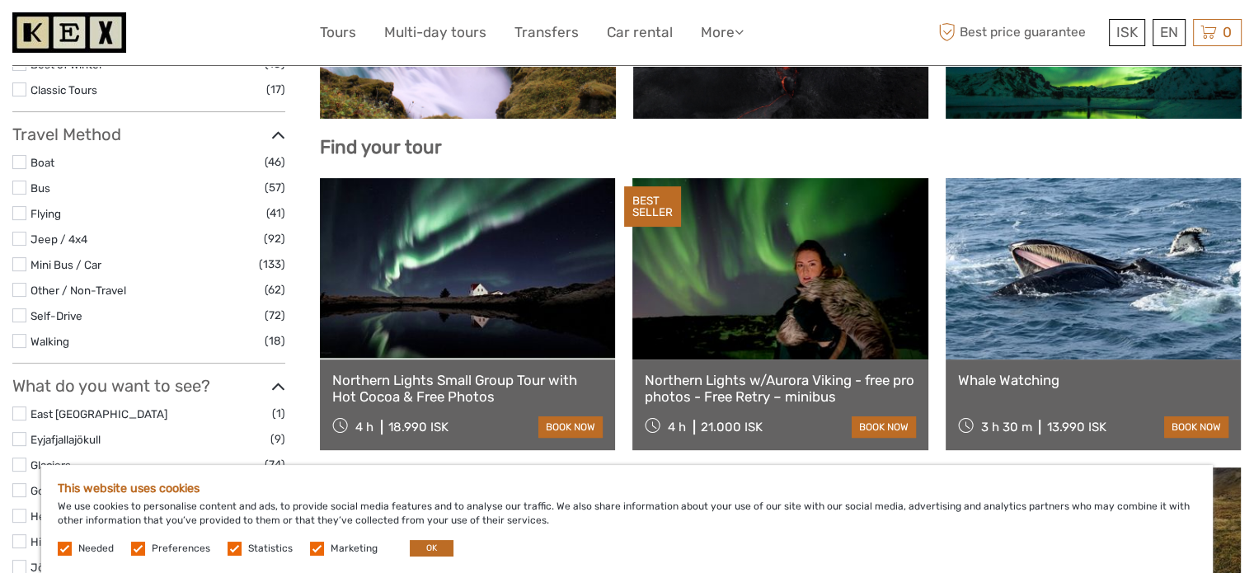
scroll to position [577, 0]
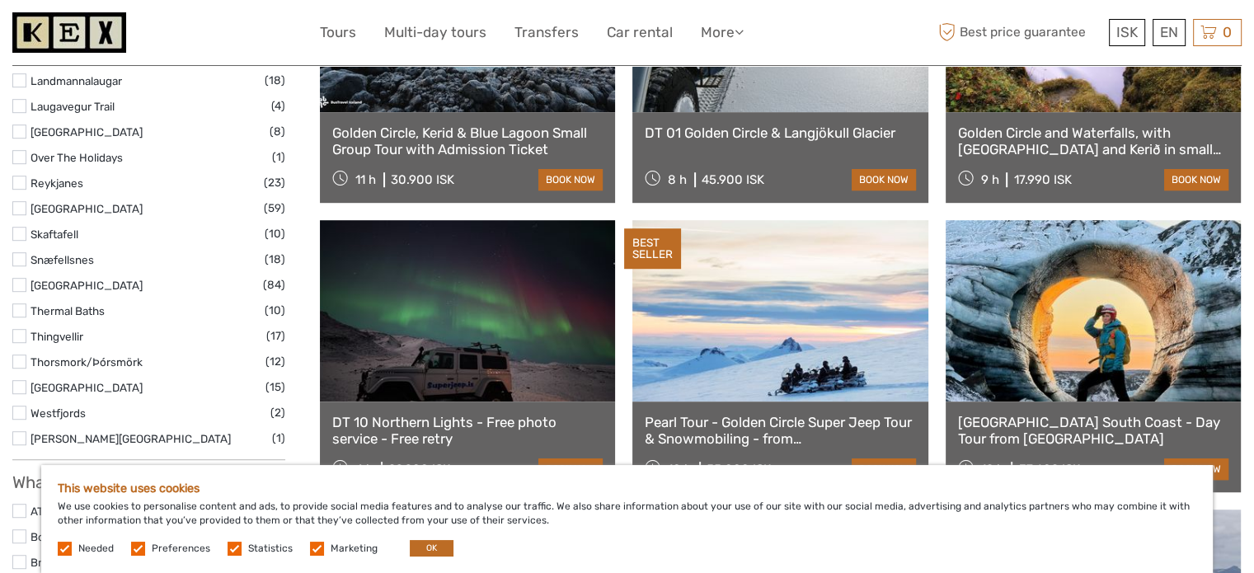
scroll to position [1154, 0]
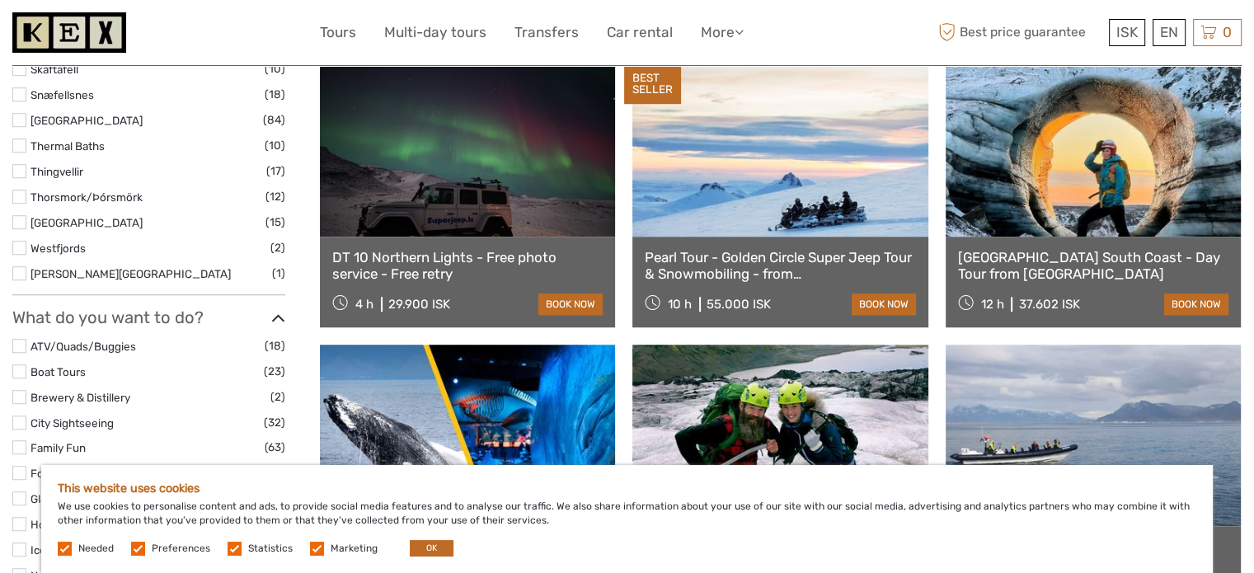
click at [937, 301] on div "Northern Lights Small Group Tour with Hot Cocoa & Free Photos 4 h 18.990 ISK bo…" at bounding box center [781, 336] width 922 height 1719
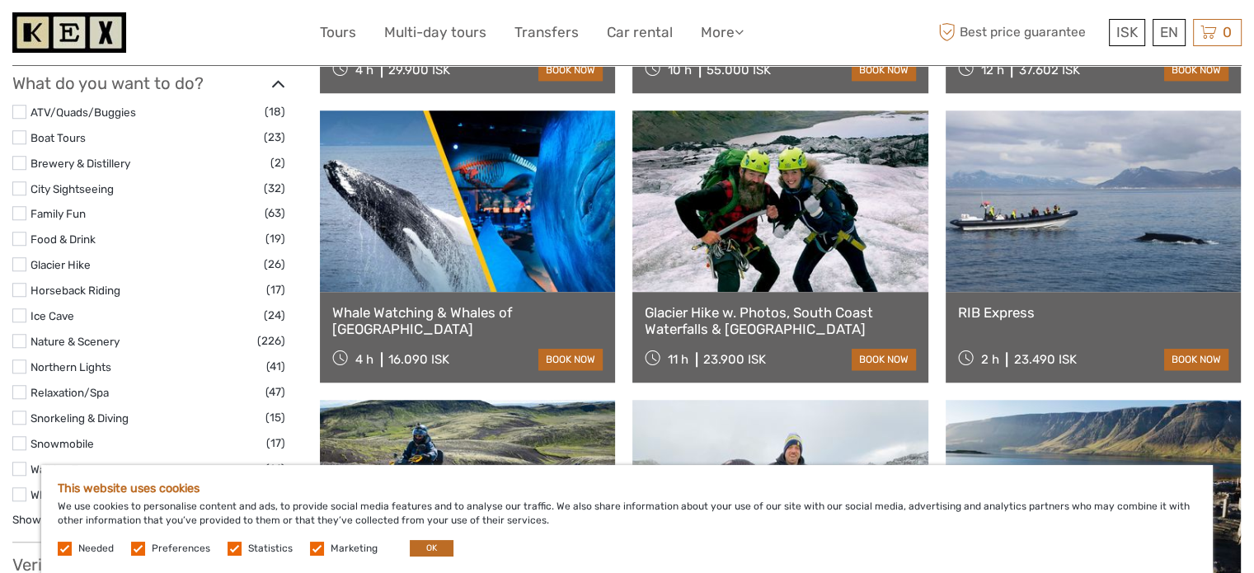
scroll to position [1566, 0]
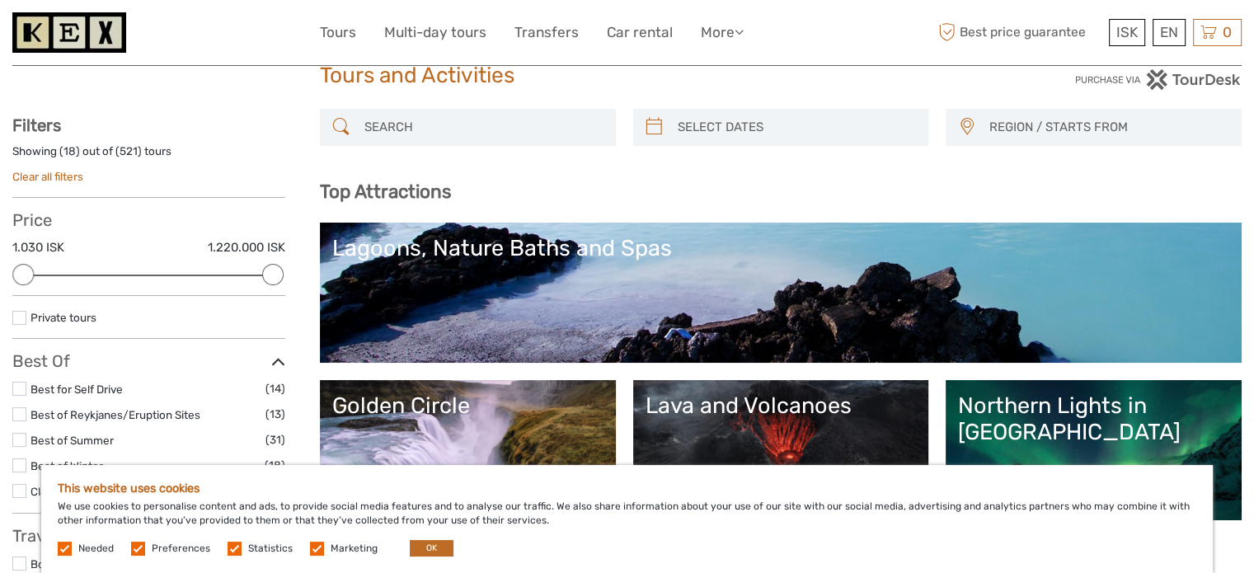
scroll to position [0, 0]
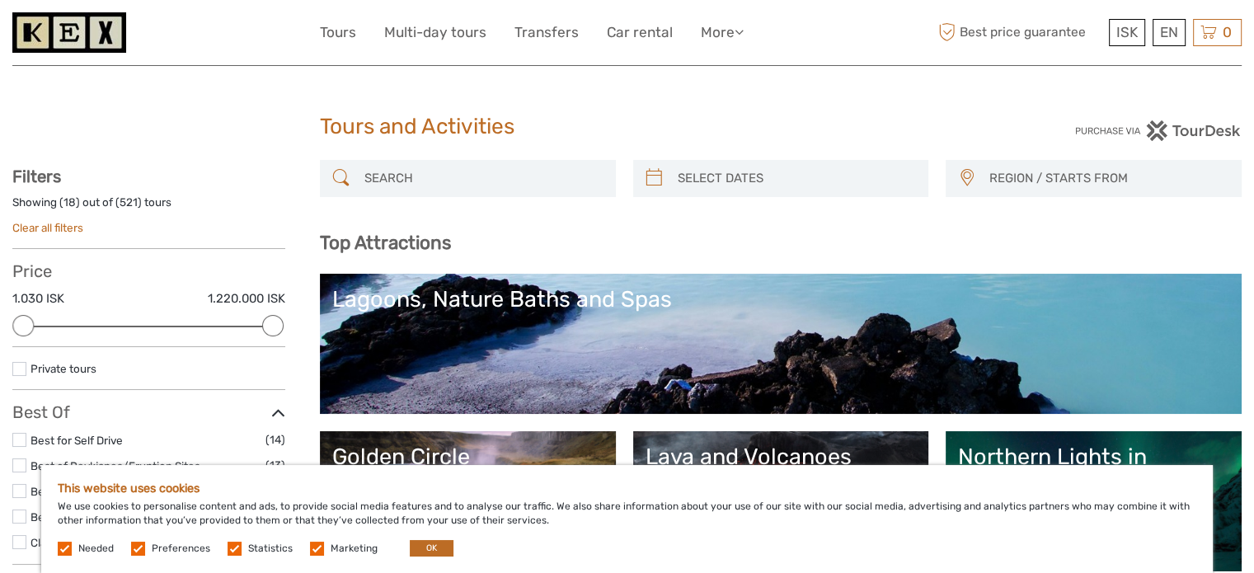
click at [770, 232] on h3 "Top Attractions" at bounding box center [781, 243] width 922 height 22
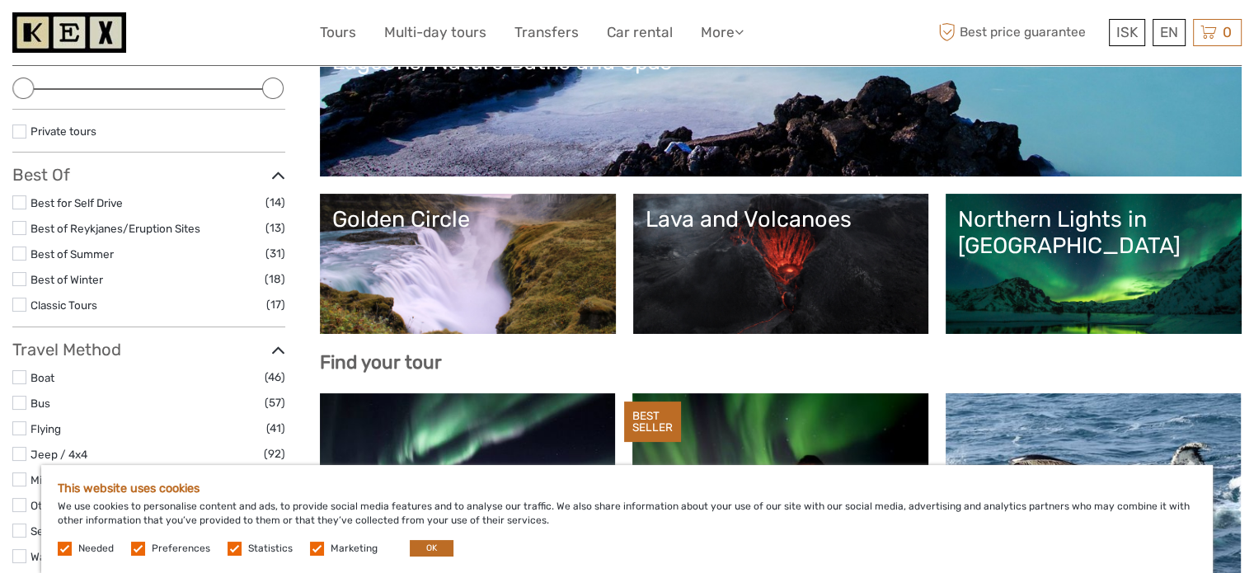
scroll to position [247, 0]
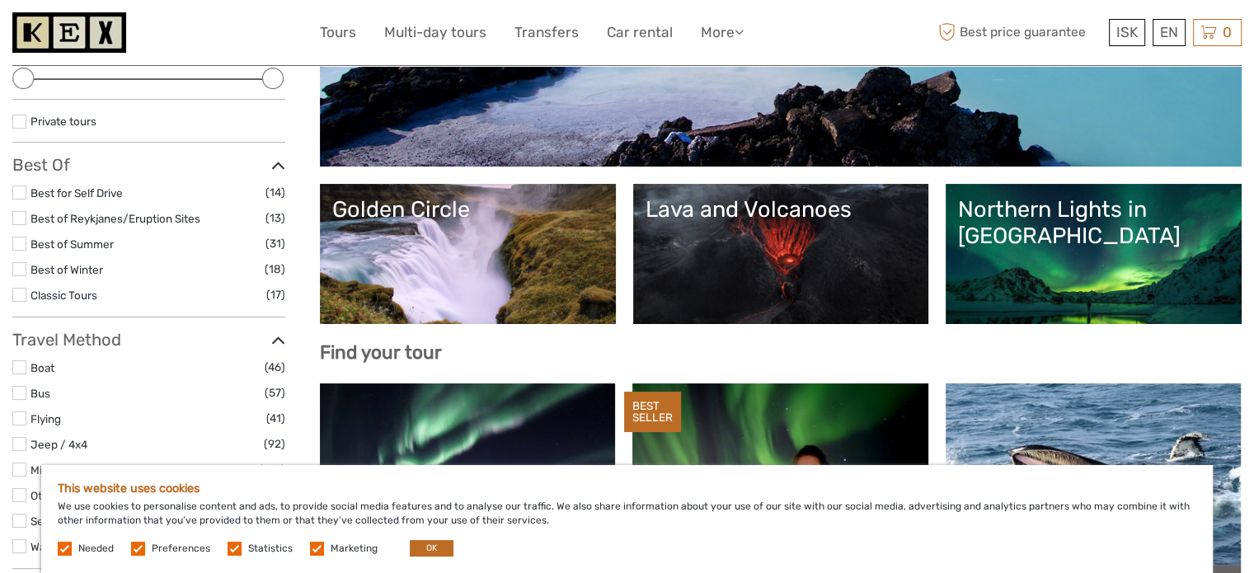
click at [775, 176] on div "Northern Lights in [GEOGRAPHIC_DATA] Lava and Volcanoes [GEOGRAPHIC_DATA] Lagoo…" at bounding box center [781, 175] width 922 height 298
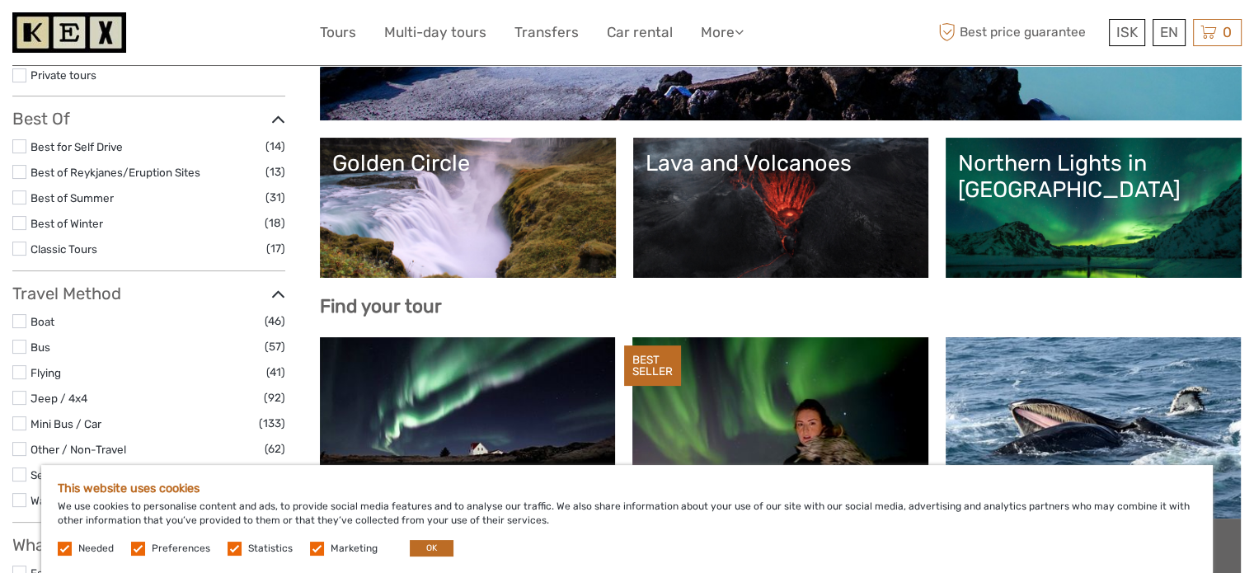
scroll to position [412, 0]
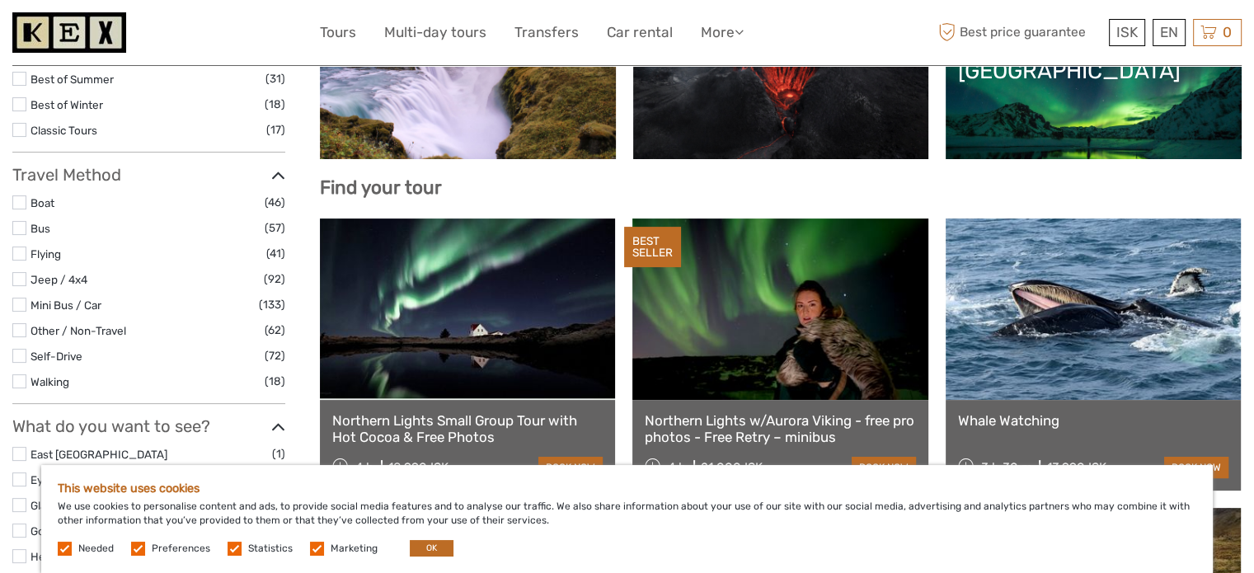
click at [781, 184] on h3 "Find your tour" at bounding box center [781, 187] width 922 height 22
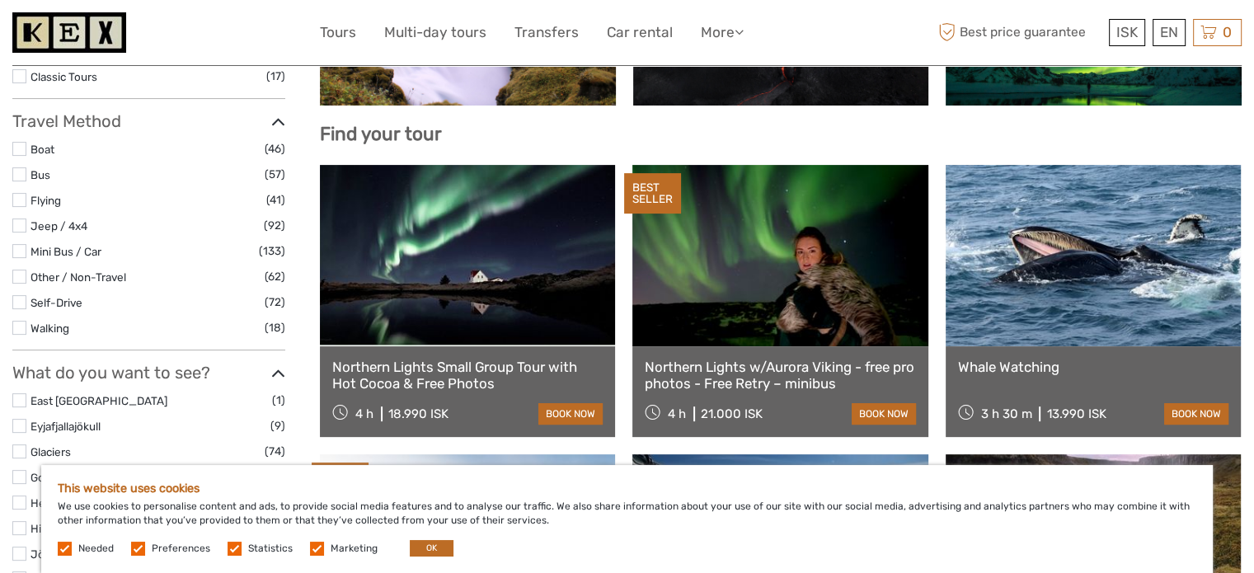
scroll to position [577, 0]
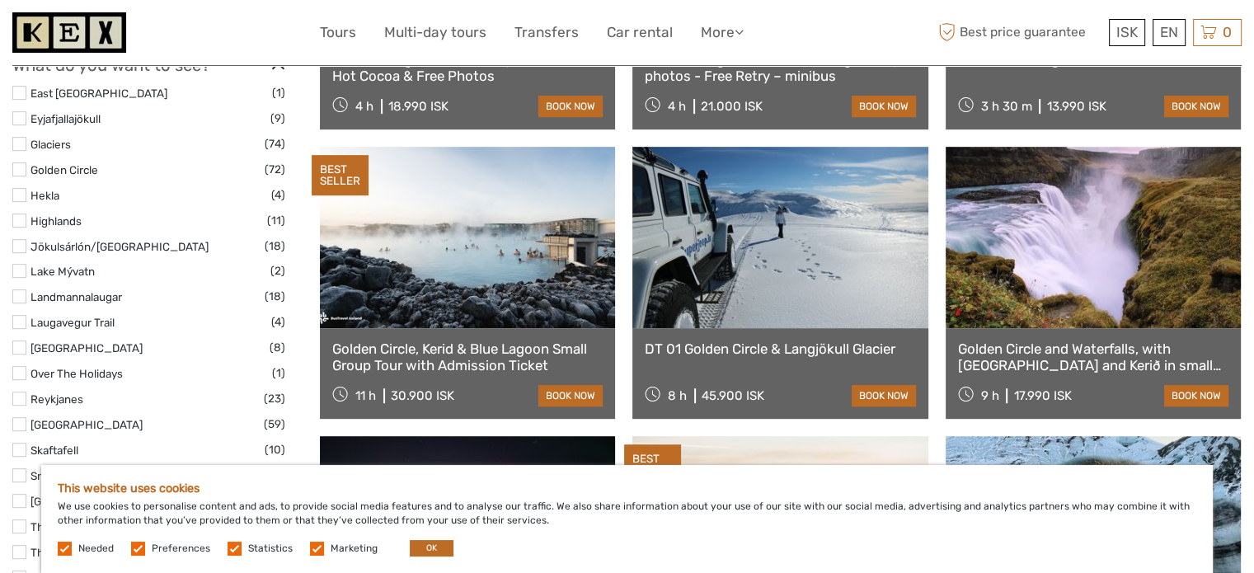
scroll to position [907, 0]
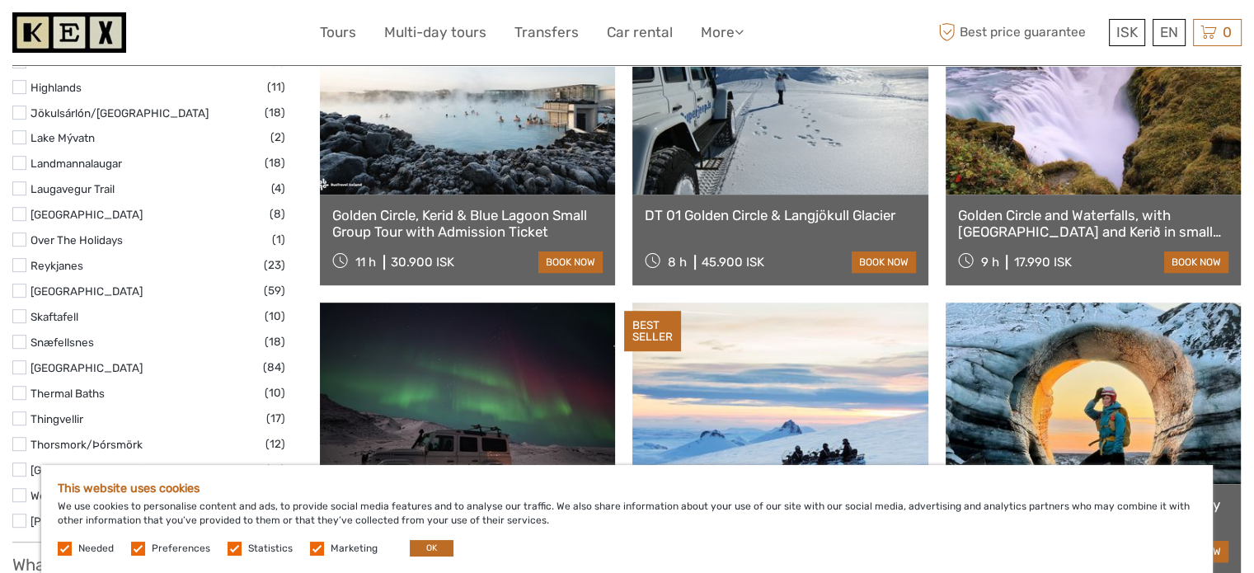
click at [622, 289] on div "Northern Lights Small Group Tour with Hot Cocoa & Free Photos 4 h 18.990 ISK bo…" at bounding box center [781, 583] width 922 height 1719
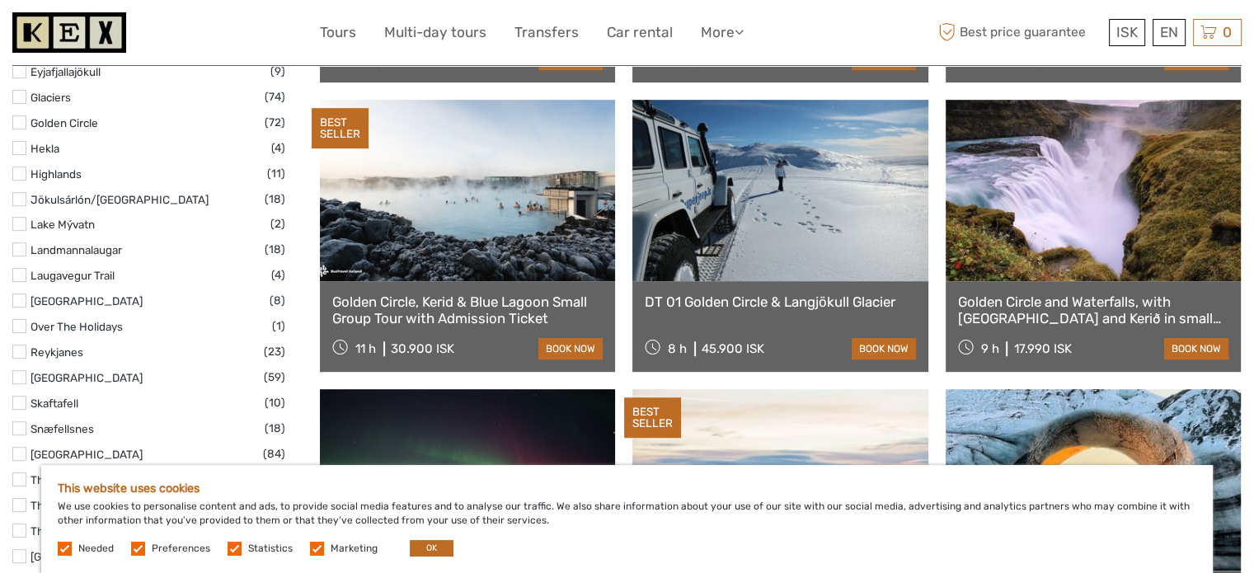
scroll to position [742, 0]
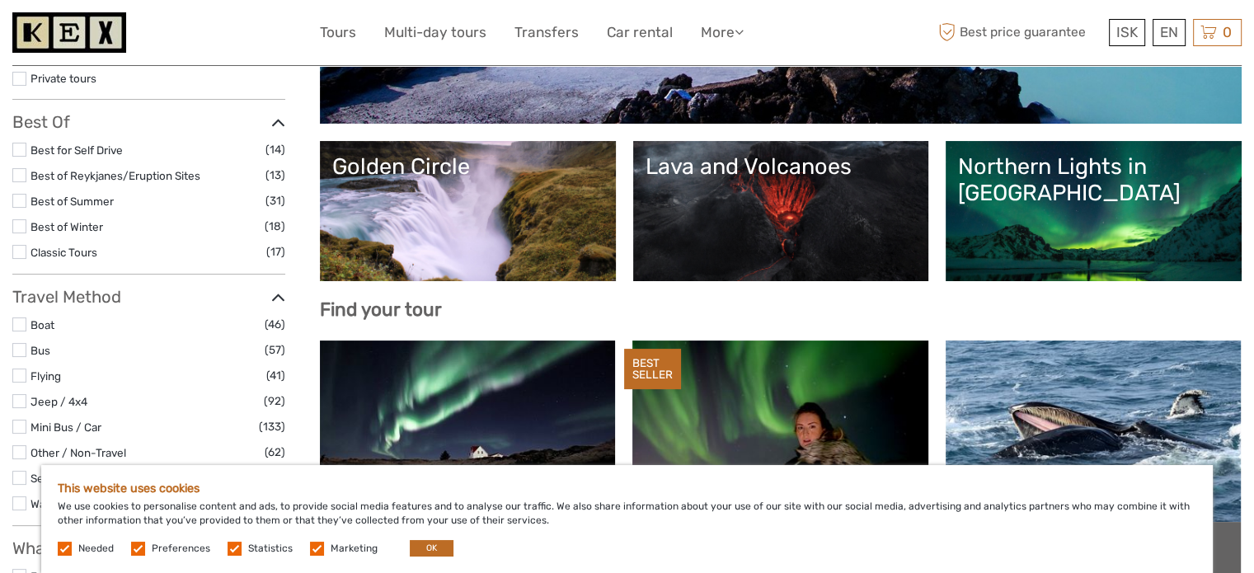
scroll to position [0, 0]
